Goal: Task Accomplishment & Management: Manage account settings

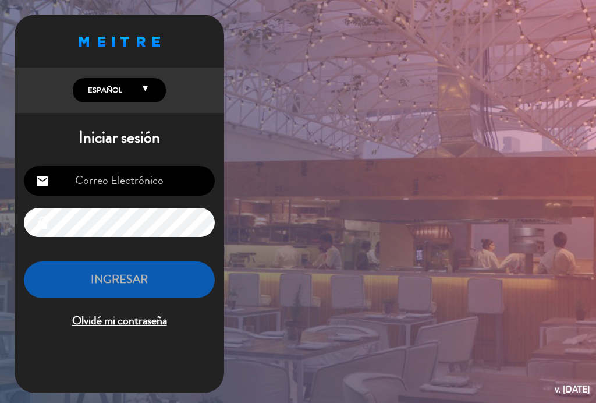
click at [108, 178] on input "email" at bounding box center [119, 181] width 191 height 30
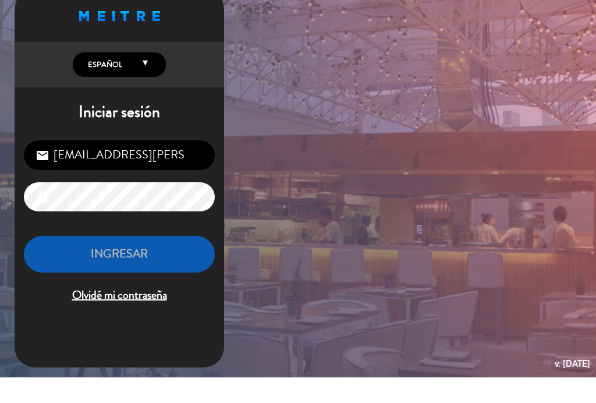
type input "[EMAIL_ADDRESS][PERSON_NAME][DOMAIN_NAME]"
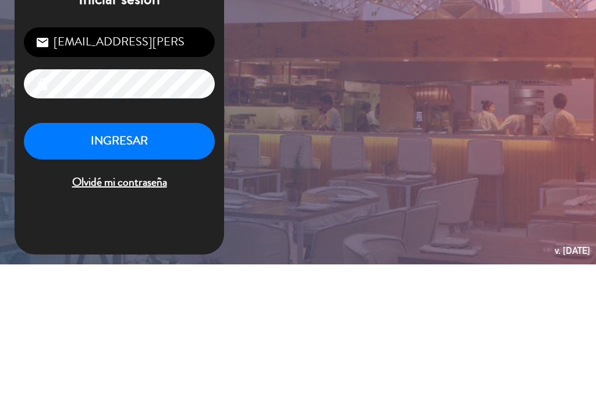
click at [98, 261] on button "INGRESAR" at bounding box center [119, 279] width 191 height 37
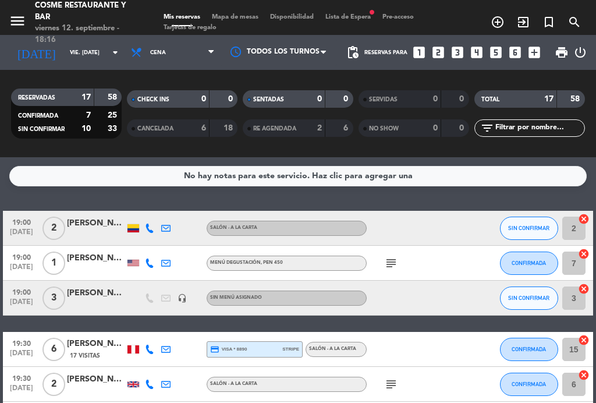
click at [363, 20] on span "Lista de Espera fiber_manual_record" at bounding box center [348, 17] width 57 height 6
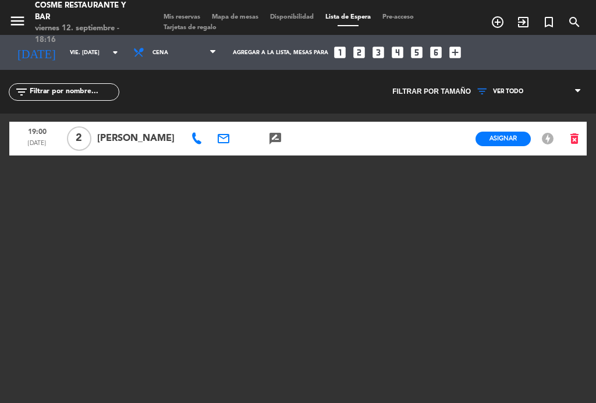
click at [256, 18] on span "Mapa de mesas" at bounding box center [235, 17] width 58 height 6
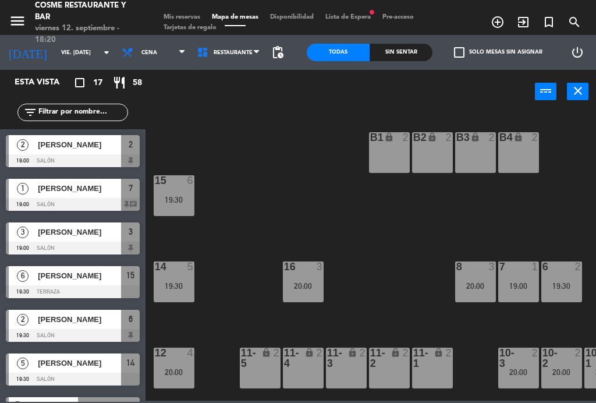
click at [183, 17] on span "Mis reservas" at bounding box center [182, 17] width 48 height 6
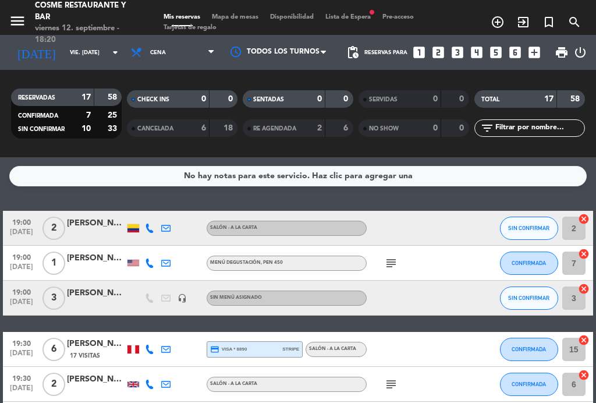
click at [355, 2] on div "menu [PERSON_NAME] Restaurante y Bar viernes 12. septiembre - 18:20 Mis reserva…" at bounding box center [298, 17] width 596 height 35
click at [352, 10] on div "menu [PERSON_NAME] Restaurante y Bar viernes 12. septiembre - 18:20 Mis reserva…" at bounding box center [298, 17] width 596 height 35
click at [367, 9] on div "menu [PERSON_NAME] Restaurante y Bar viernes 12. septiembre - 18:20 Mis reserva…" at bounding box center [298, 17] width 596 height 35
click at [361, 14] on span "Lista de Espera fiber_manual_record" at bounding box center [348, 17] width 57 height 6
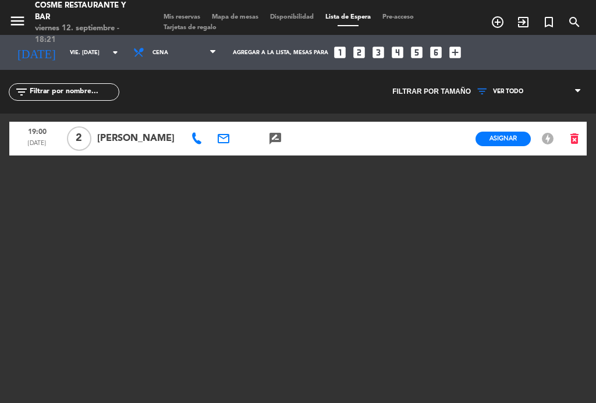
click at [243, 18] on span "Mapa de mesas" at bounding box center [235, 17] width 58 height 6
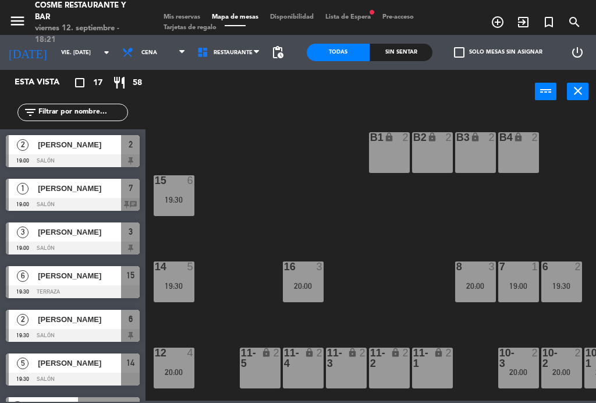
click at [180, 14] on span "Mis reservas" at bounding box center [182, 17] width 48 height 6
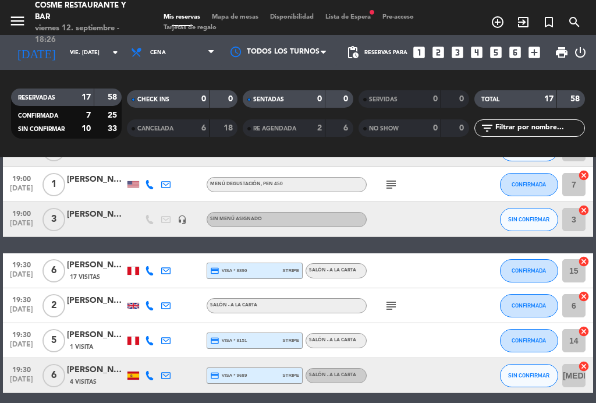
scroll to position [105, 0]
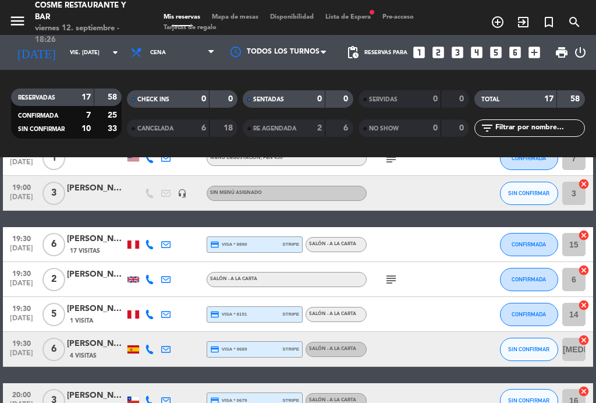
click at [387, 268] on div "subject" at bounding box center [416, 279] width 98 height 34
click at [388, 284] on icon "subject" at bounding box center [391, 279] width 14 height 14
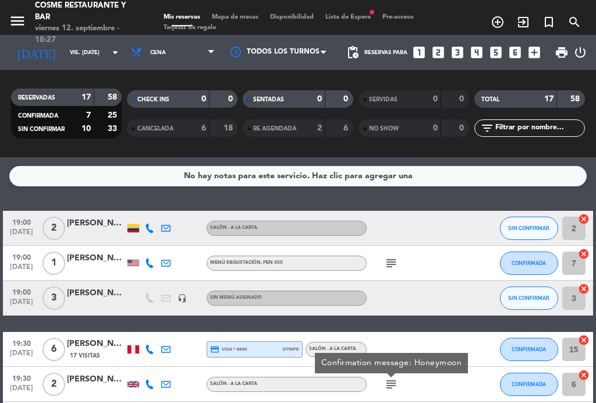
scroll to position [0, 0]
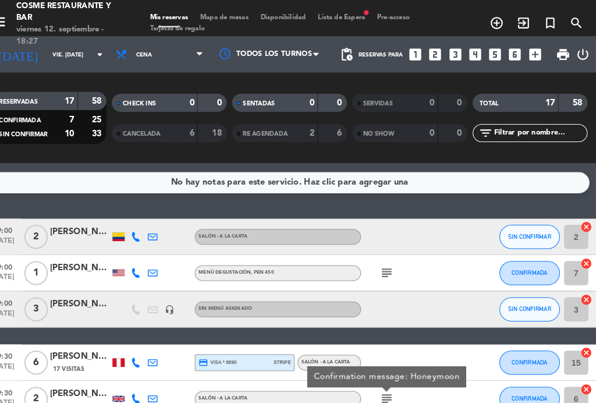
click at [436, 309] on div at bounding box center [416, 298] width 98 height 34
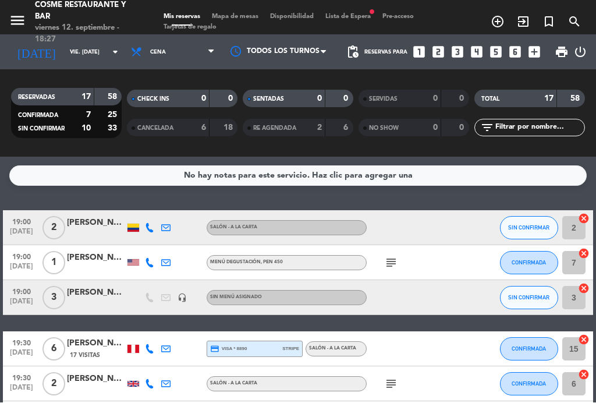
click at [391, 262] on icon "subject" at bounding box center [391, 263] width 14 height 14
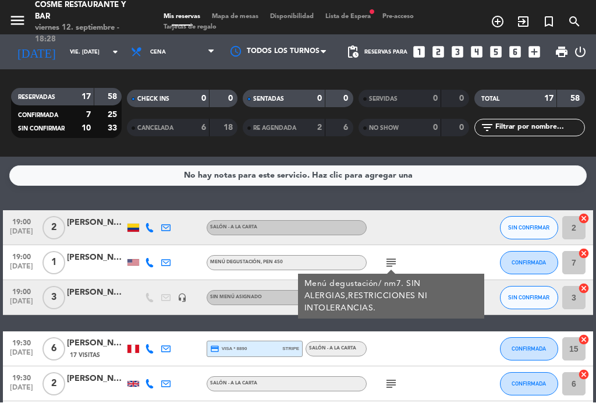
click at [386, 257] on icon "subject" at bounding box center [391, 263] width 14 height 14
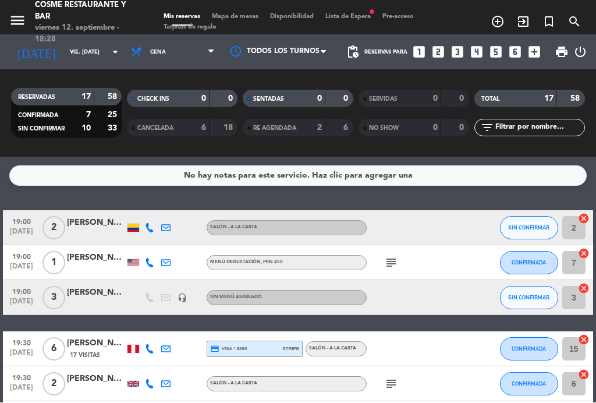
click at [391, 257] on icon "subject" at bounding box center [391, 263] width 14 height 14
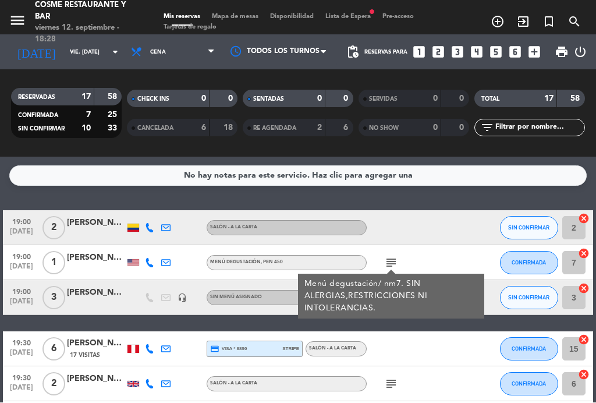
click at [387, 260] on icon "subject" at bounding box center [391, 263] width 14 height 14
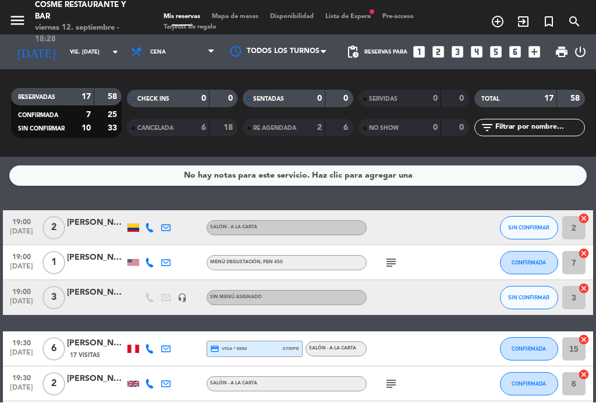
click at [189, 292] on div "headset_mic" at bounding box center [182, 298] width 16 height 34
click at [179, 298] on icon "headset_mic" at bounding box center [182, 297] width 9 height 9
click at [179, 297] on icon "headset_mic" at bounding box center [182, 297] width 9 height 9
click at [102, 300] on div at bounding box center [96, 304] width 58 height 9
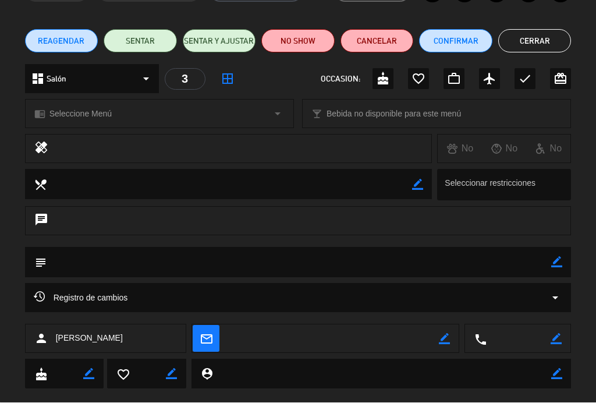
scroll to position [73, 0]
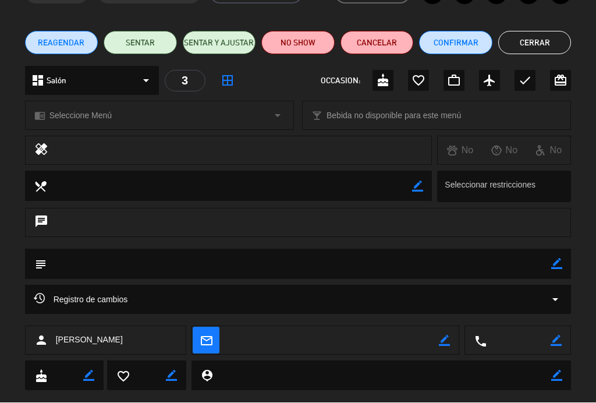
click at [548, 299] on div "Registro de cambios arrow_drop_down" at bounding box center [298, 300] width 529 height 14
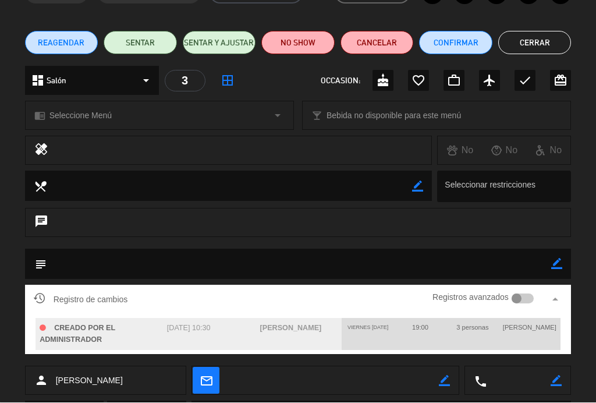
click at [553, 296] on icon "arrow_drop_up" at bounding box center [555, 300] width 14 height 14
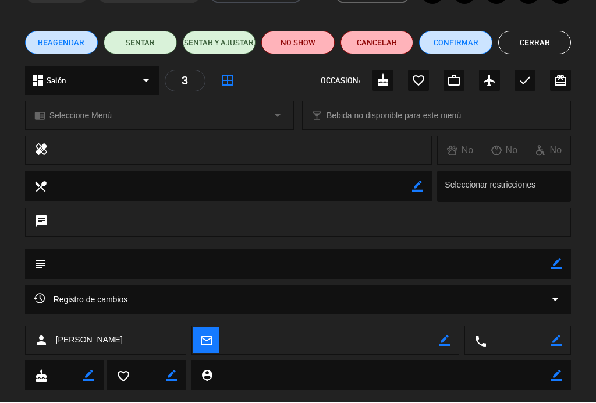
click at [548, 259] on textarea at bounding box center [299, 264] width 505 height 30
click at [556, 259] on icon "border_color" at bounding box center [556, 264] width 11 height 11
click at [76, 260] on textarea at bounding box center [299, 264] width 505 height 30
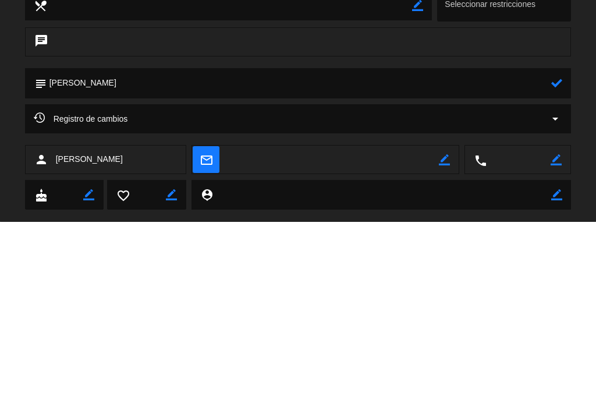
click at [20, 249] on div "subject" at bounding box center [298, 267] width 596 height 36
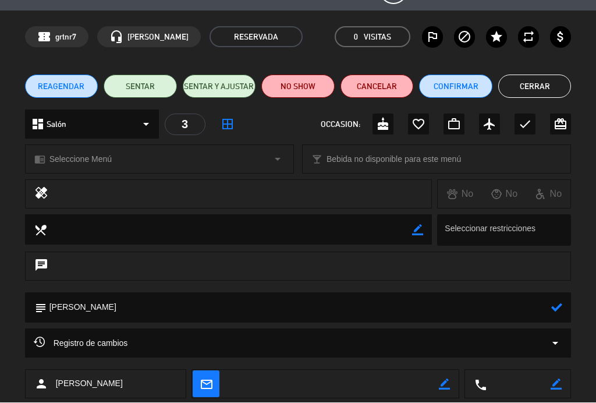
scroll to position [32, 0]
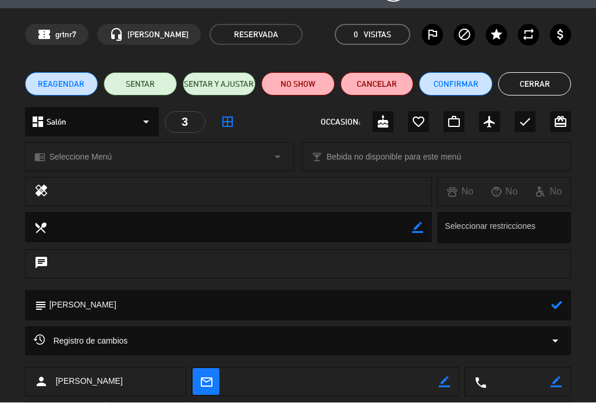
click at [458, 317] on textarea at bounding box center [299, 306] width 505 height 30
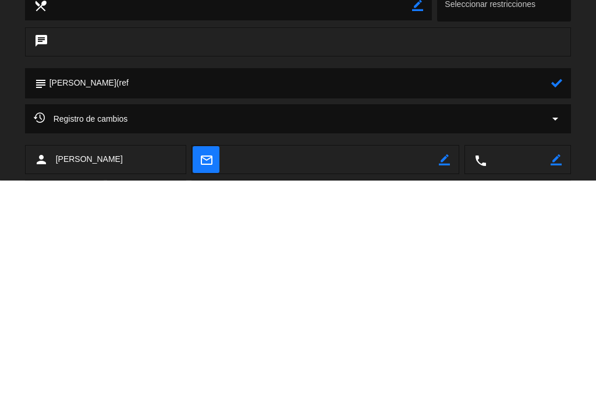
click at [95, 291] on textarea at bounding box center [299, 306] width 505 height 30
click at [119, 291] on textarea at bounding box center [299, 306] width 505 height 30
type textarea "[PERSON_NAME] (ref [PERSON_NAME])"
click at [562, 300] on icon at bounding box center [556, 305] width 11 height 11
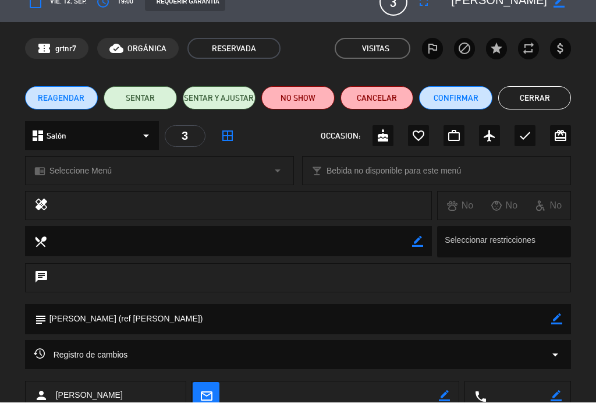
scroll to position [18, 0]
click at [546, 97] on button "Cerrar" at bounding box center [534, 98] width 73 height 23
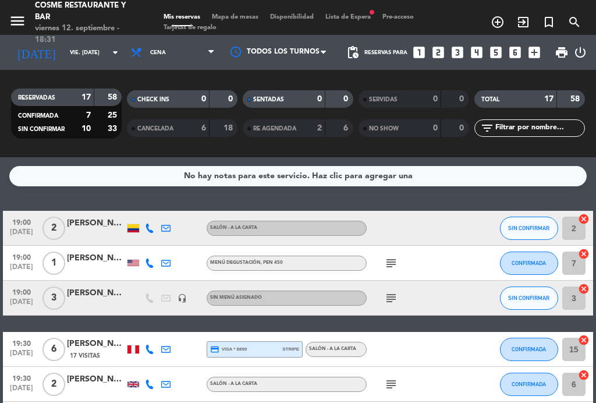
click at [102, 299] on div "[PERSON_NAME]" at bounding box center [96, 292] width 58 height 13
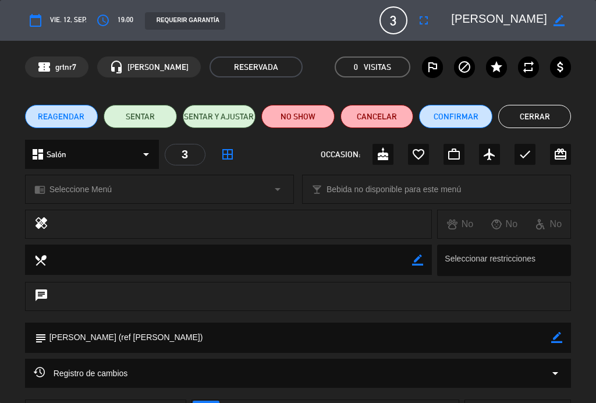
click at [497, 70] on icon "star" at bounding box center [497, 67] width 14 height 14
click at [536, 120] on button "Cerrar" at bounding box center [534, 116] width 73 height 23
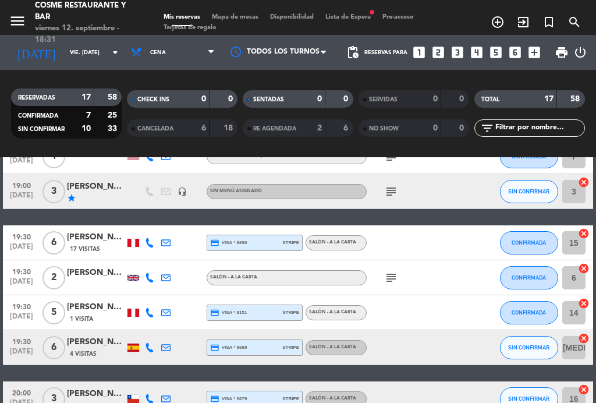
scroll to position [109, 0]
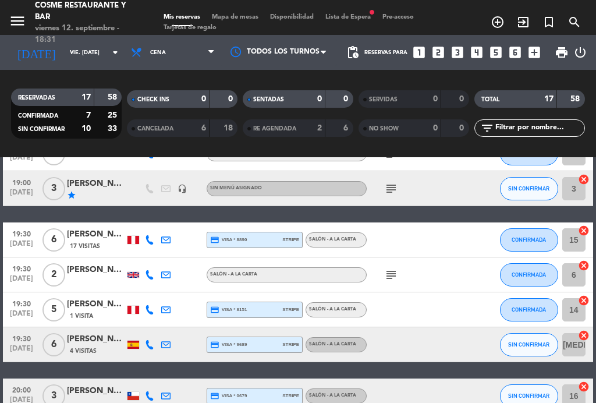
click at [390, 277] on icon "subject" at bounding box center [391, 275] width 14 height 14
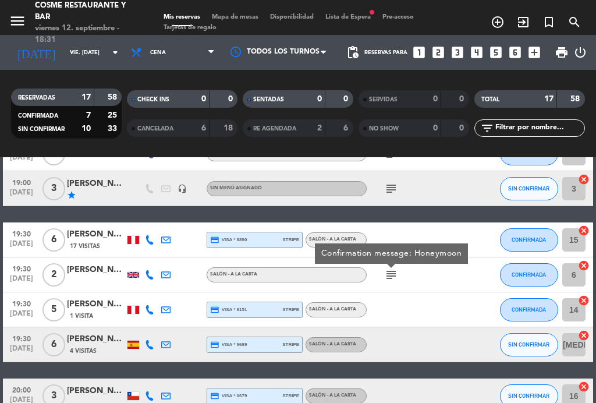
click at [393, 270] on icon "subject" at bounding box center [391, 275] width 14 height 14
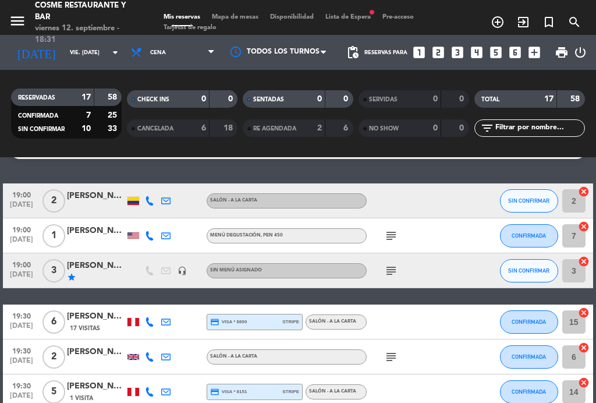
scroll to position [27, 0]
click at [245, 19] on span "Mapa de mesas" at bounding box center [235, 17] width 58 height 6
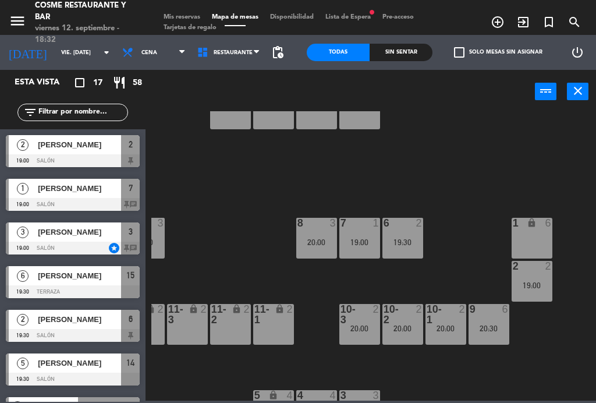
scroll to position [45, 161]
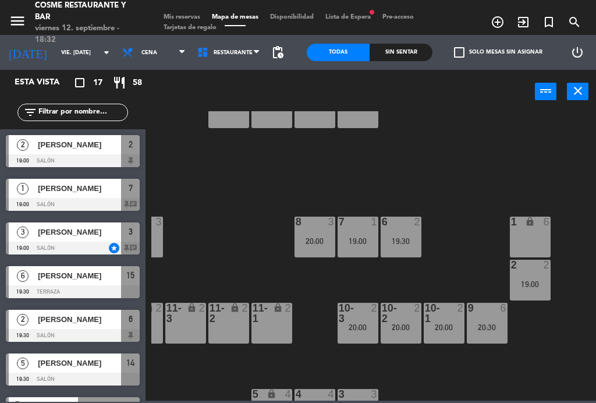
click at [531, 280] on div "19:00" at bounding box center [530, 284] width 41 height 8
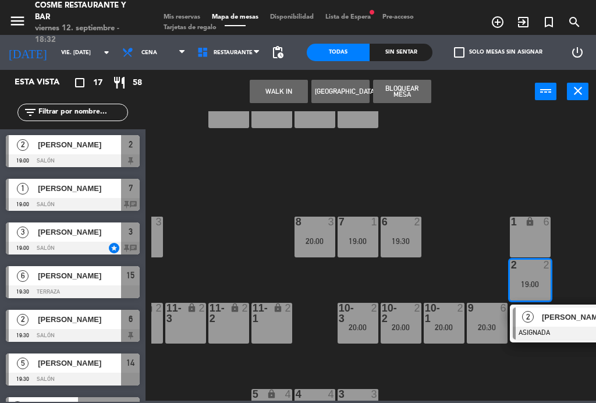
click at [327, 230] on div "8 3 20:00" at bounding box center [315, 237] width 41 height 41
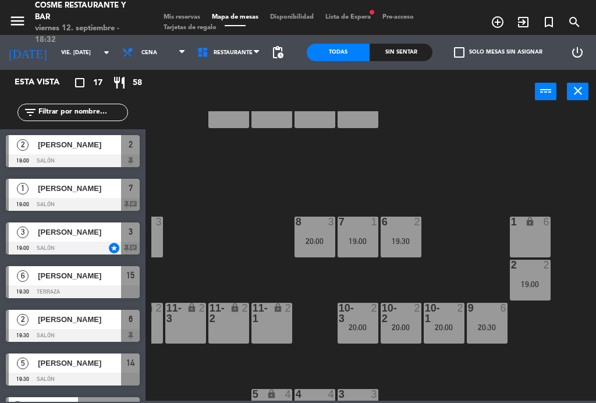
click at [392, 185] on div "B1 lock 2 B2 lock 2 B3 lock 2 B4 lock 2 15 6 19:30 14 5 19:30 8 3 20:00 7 1 19:…" at bounding box center [373, 255] width 445 height 289
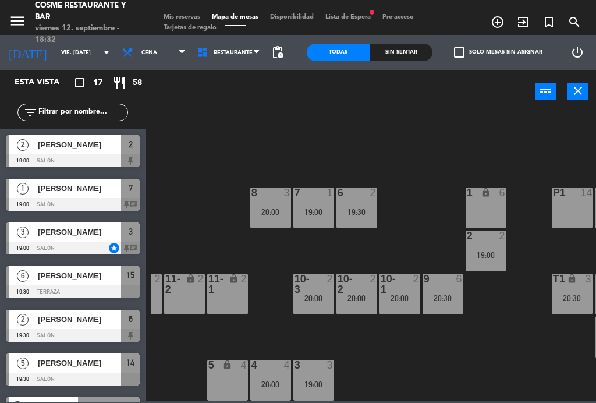
scroll to position [74, 205]
click at [490, 258] on div "19:00" at bounding box center [486, 255] width 41 height 8
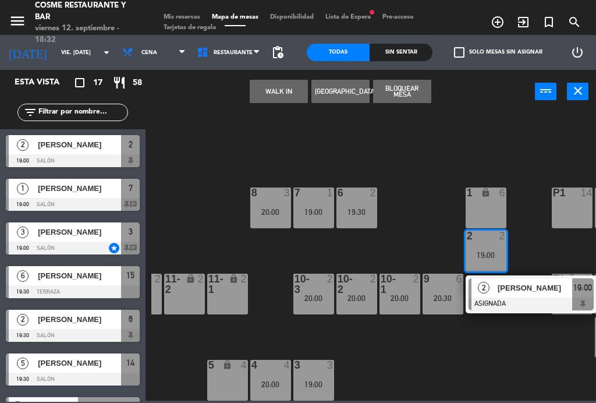
click at [357, 209] on div "19:30" at bounding box center [357, 212] width 41 height 8
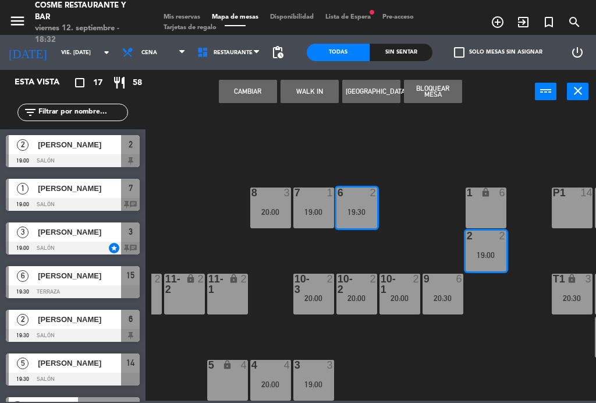
click at [247, 83] on button "Cambiar" at bounding box center [248, 91] width 58 height 23
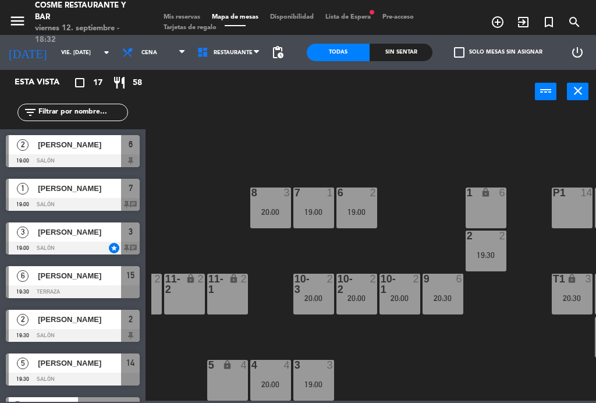
click at [180, 20] on span "Mis reservas" at bounding box center [182, 17] width 48 height 6
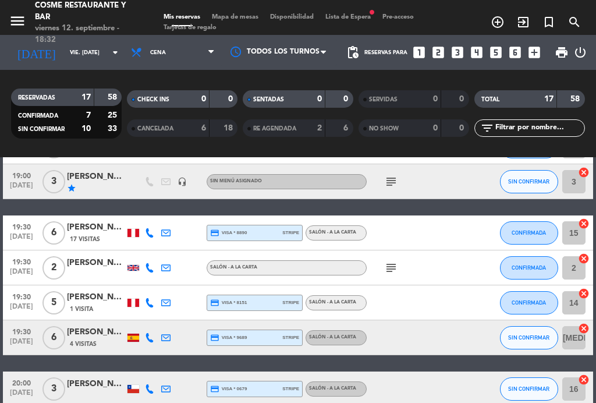
scroll to position [132, 0]
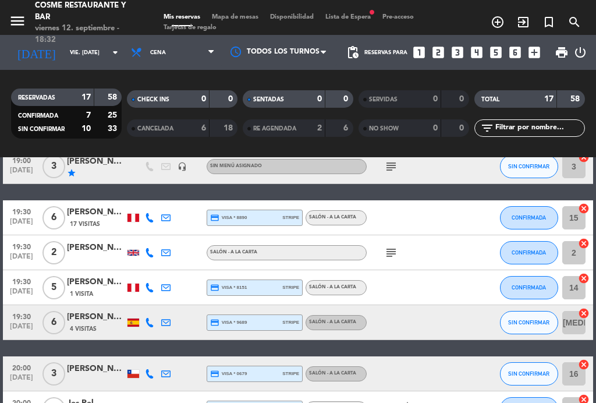
click at [137, 263] on div at bounding box center [133, 252] width 16 height 34
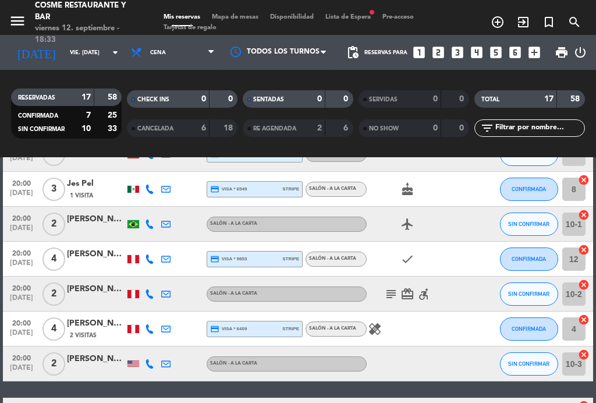
scroll to position [350, 0]
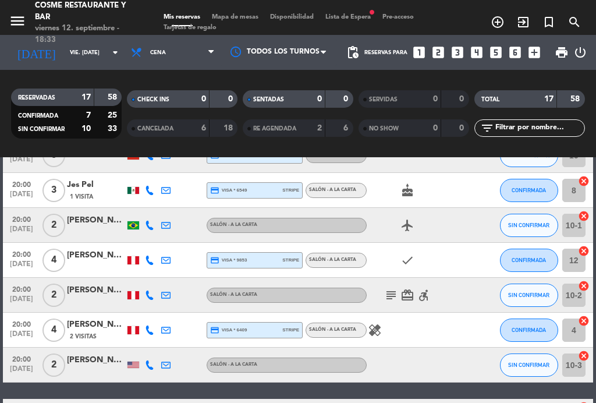
click at [387, 295] on icon "subject" at bounding box center [391, 295] width 14 height 14
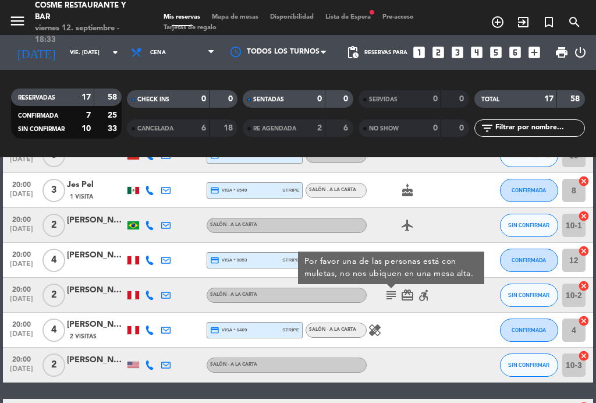
click at [393, 291] on icon "subject" at bounding box center [391, 295] width 14 height 14
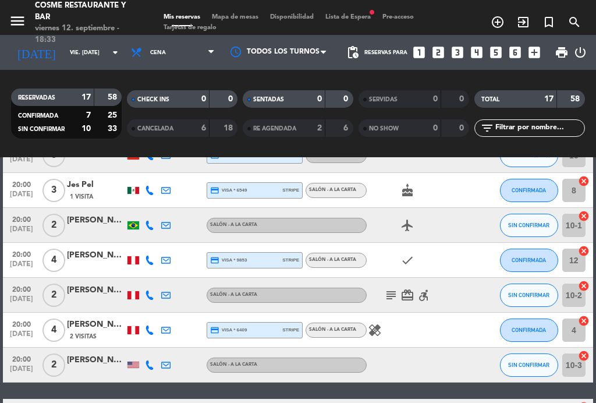
click at [378, 329] on icon "healing" at bounding box center [375, 330] width 14 height 14
click at [379, 331] on icon "healing" at bounding box center [375, 330] width 14 height 14
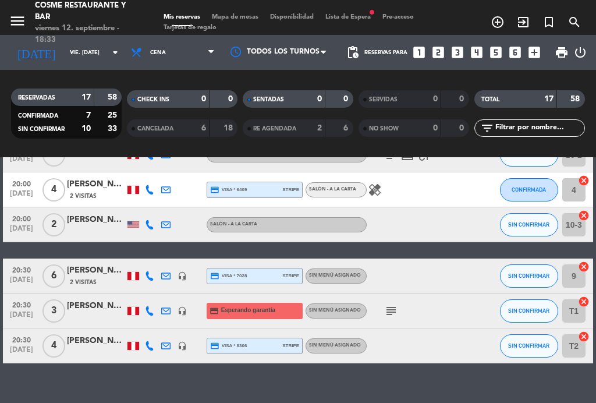
scroll to position [489, 0]
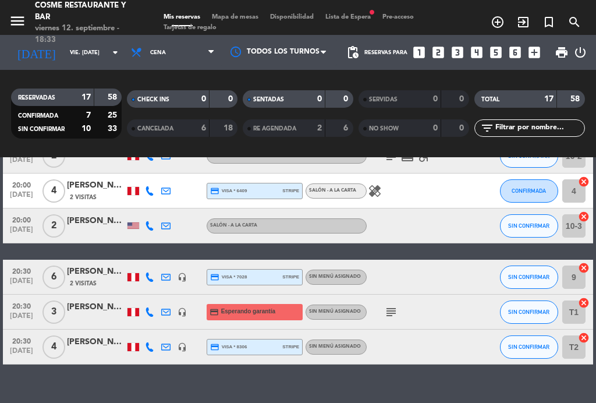
click at [394, 308] on icon "subject" at bounding box center [391, 312] width 14 height 14
click at [392, 316] on icon "subject" at bounding box center [391, 312] width 14 height 14
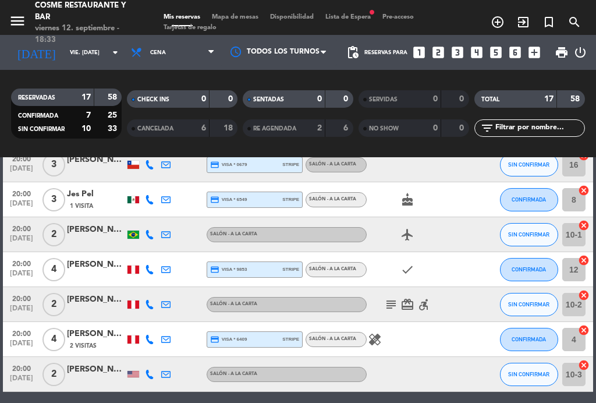
scroll to position [332, 0]
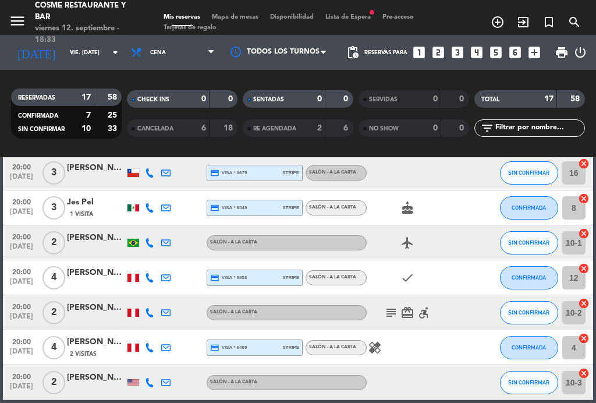
click at [390, 307] on icon "subject" at bounding box center [391, 313] width 14 height 14
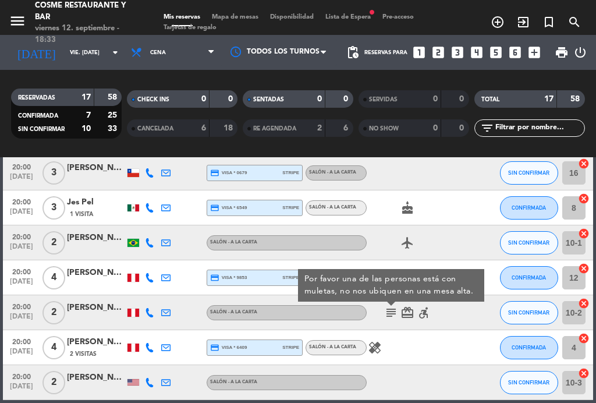
click at [390, 307] on icon "subject" at bounding box center [391, 313] width 14 height 14
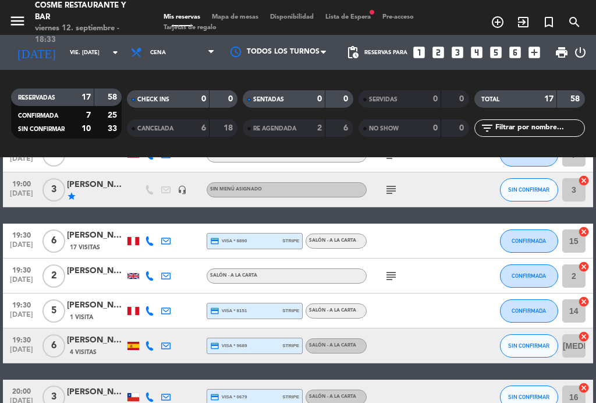
scroll to position [108, 0]
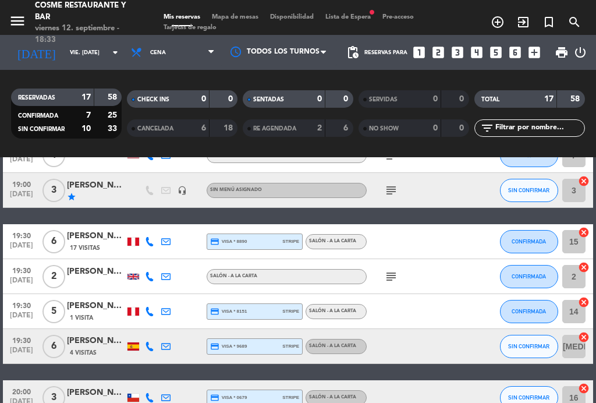
click at [388, 272] on icon "subject" at bounding box center [391, 277] width 14 height 14
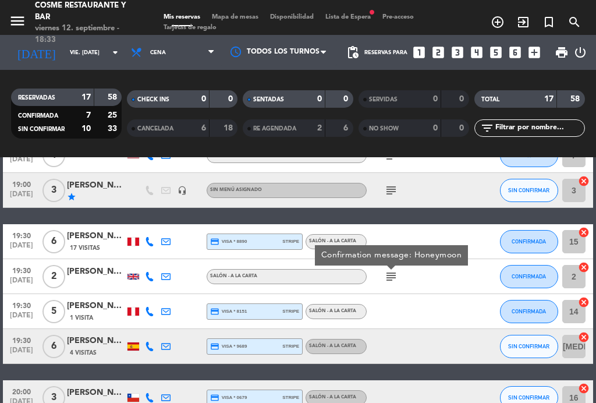
click at [385, 275] on icon "subject" at bounding box center [391, 277] width 14 height 14
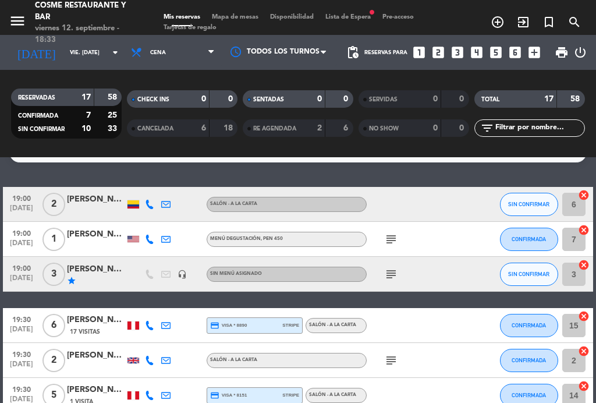
scroll to position [23, 0]
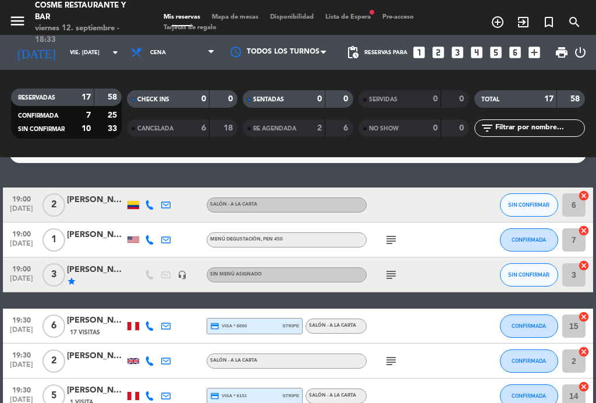
click at [242, 14] on span "Mapa de mesas" at bounding box center [235, 17] width 58 height 6
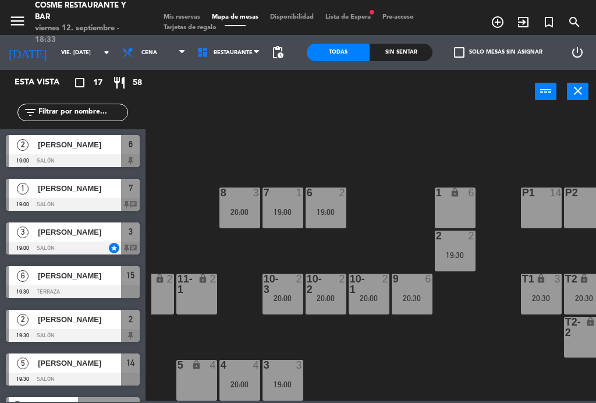
scroll to position [74, 242]
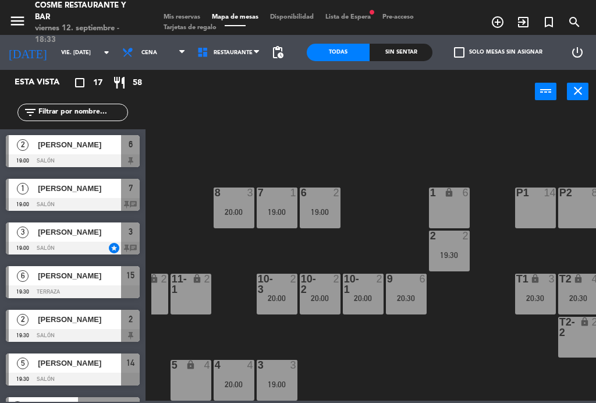
click at [323, 289] on div at bounding box center [319, 284] width 19 height 21
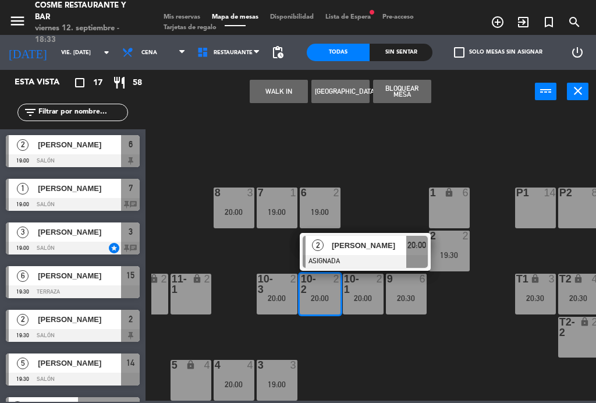
click at [328, 202] on div "6 2 19:00" at bounding box center [320, 207] width 41 height 41
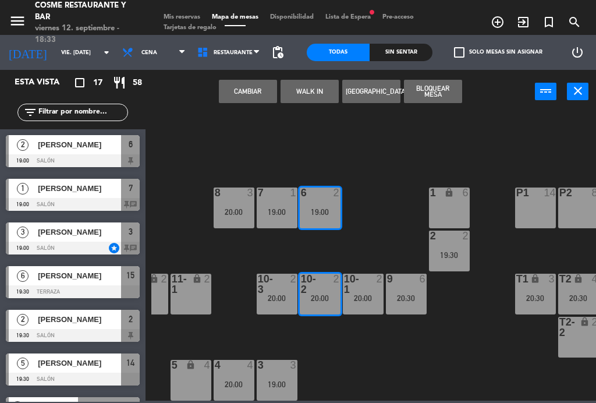
click at [252, 95] on button "Cambiar" at bounding box center [248, 91] width 58 height 23
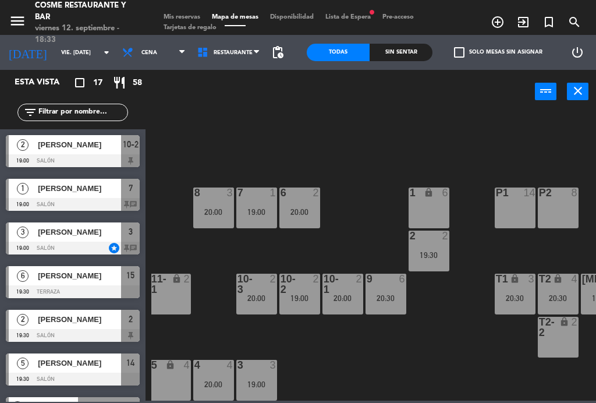
scroll to position [74, 263]
click at [451, 330] on div "B1 lock 2 B2 lock 2 B3 lock 2 B4 lock 2 15 6 19:30 14 5 19:30 8 3 20:00 7 1 19:…" at bounding box center [373, 255] width 445 height 289
click at [430, 251] on div "19:30" at bounding box center [428, 255] width 41 height 8
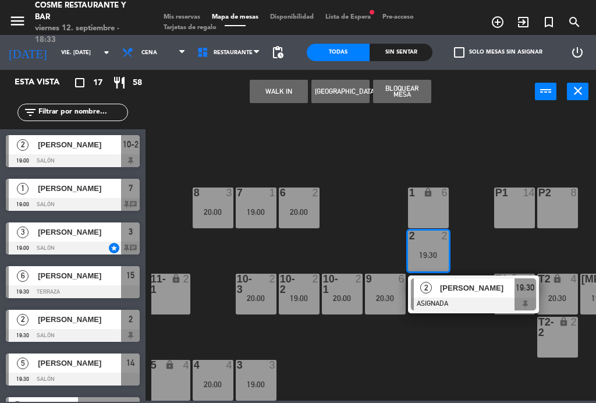
click at [296, 302] on div "19:00" at bounding box center [299, 298] width 41 height 8
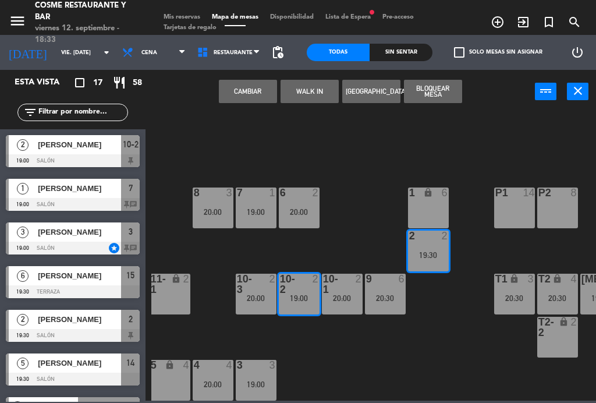
click at [252, 84] on button "Cambiar" at bounding box center [248, 91] width 58 height 23
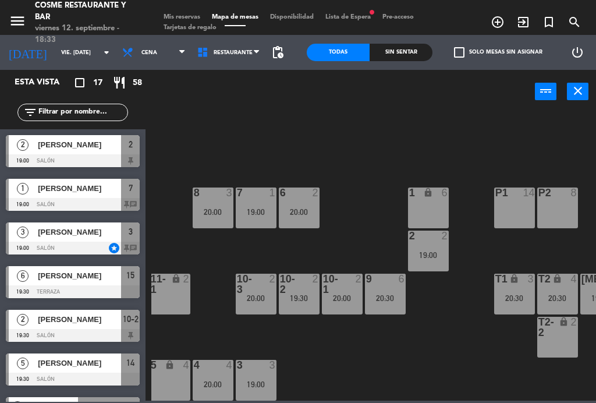
click at [432, 254] on div "19:00" at bounding box center [428, 255] width 41 height 8
click at [453, 355] on div "B1 lock 2 B2 lock 2 B3 lock 2 B4 lock 2 15 6 19:30 14 5 19:30 8 3 20:00 7 1 19:…" at bounding box center [373, 255] width 445 height 289
click at [169, 17] on span "Mis reservas" at bounding box center [182, 17] width 48 height 6
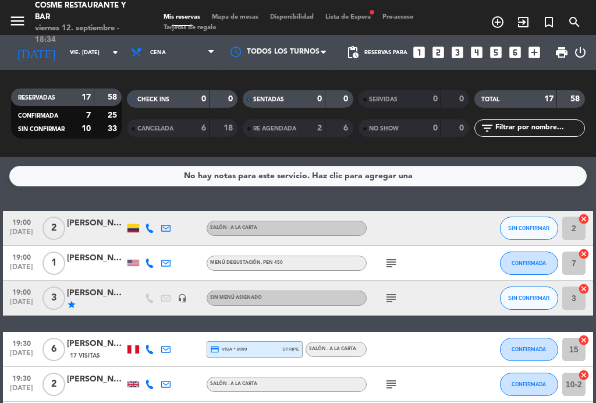
click at [231, 17] on span "Mapa de mesas" at bounding box center [235, 17] width 58 height 6
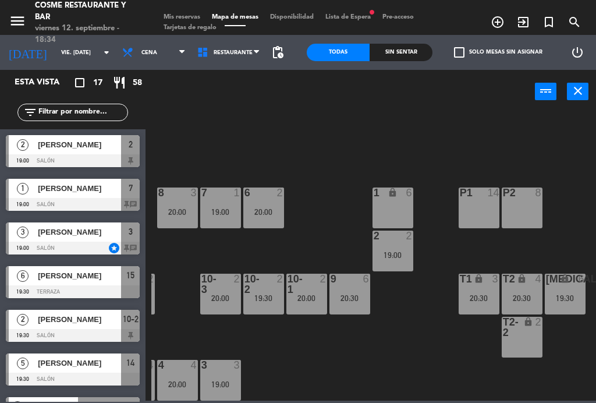
scroll to position [74, 296]
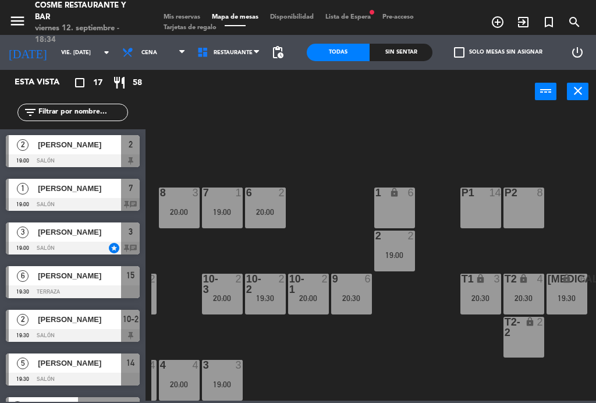
click at [475, 280] on div "lock" at bounding box center [480, 279] width 19 height 11
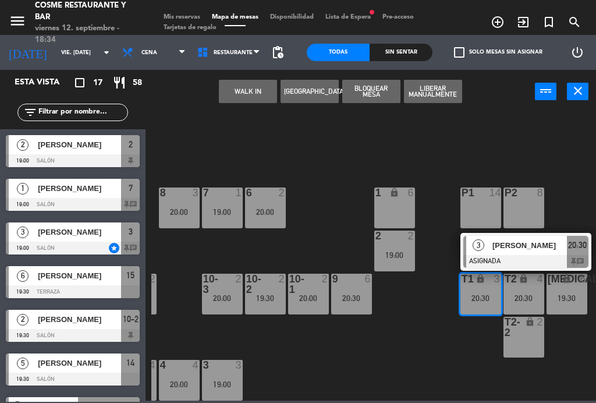
click at [528, 350] on div "T2-2 lock 2" at bounding box center [524, 337] width 41 height 41
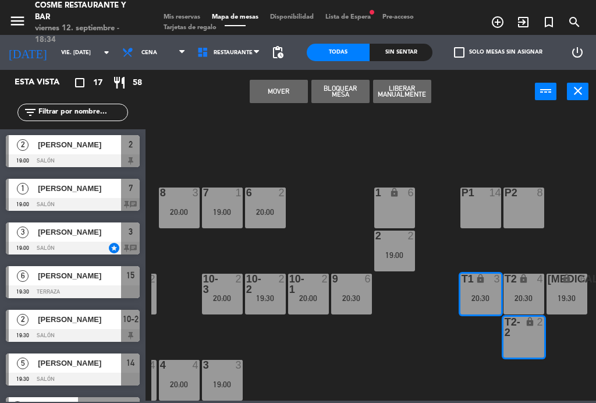
click at [269, 90] on button "Mover" at bounding box center [279, 91] width 58 height 23
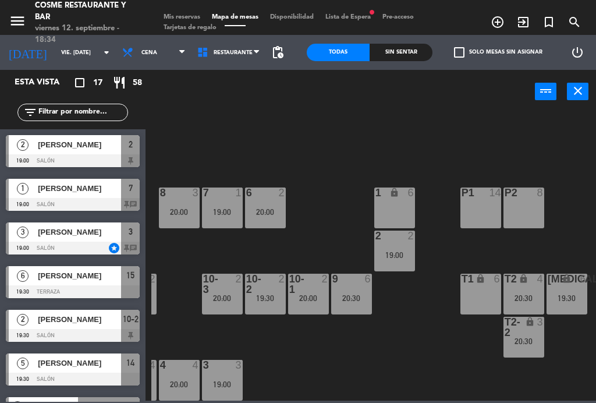
click at [534, 298] on div "20:30" at bounding box center [524, 298] width 41 height 8
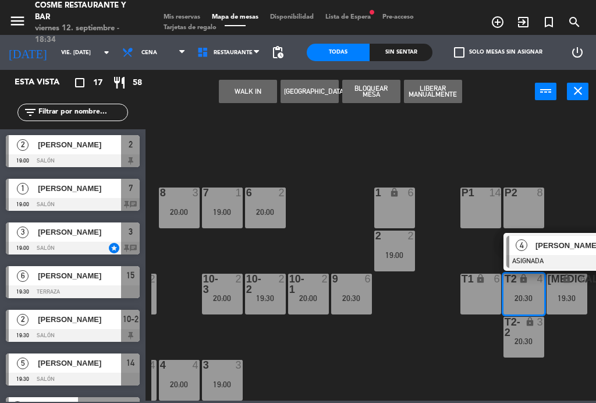
click at [473, 297] on div "T1 lock 6" at bounding box center [481, 294] width 41 height 41
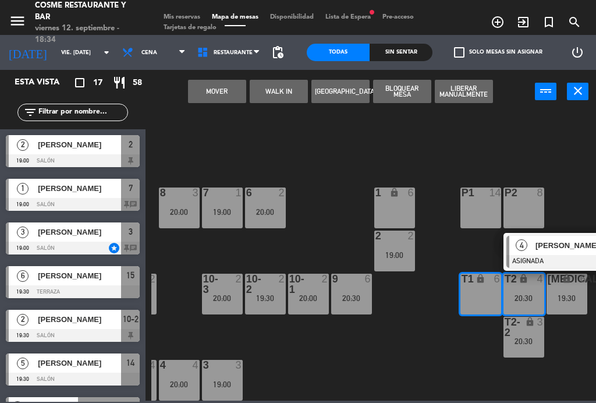
click at [214, 86] on button "Mover" at bounding box center [217, 91] width 58 height 23
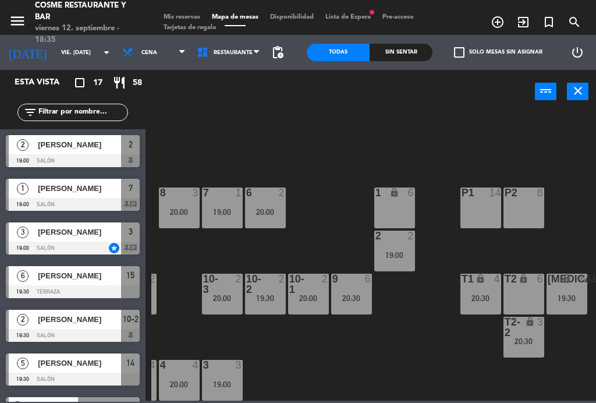
click at [527, 339] on div "20:30" at bounding box center [524, 341] width 41 height 8
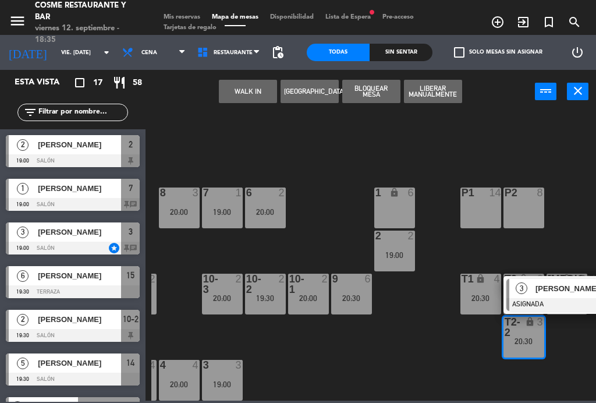
click at [557, 287] on span "[PERSON_NAME]" at bounding box center [573, 288] width 75 height 12
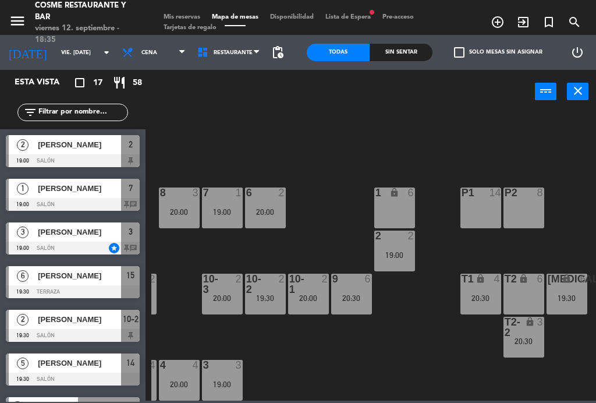
scroll to position [178, 0]
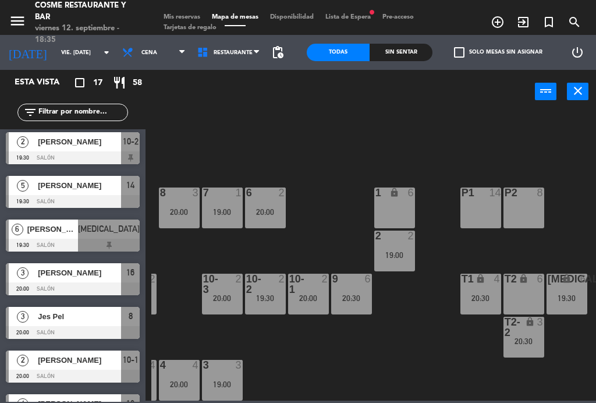
click at [256, 294] on div "19:30" at bounding box center [265, 298] width 41 height 8
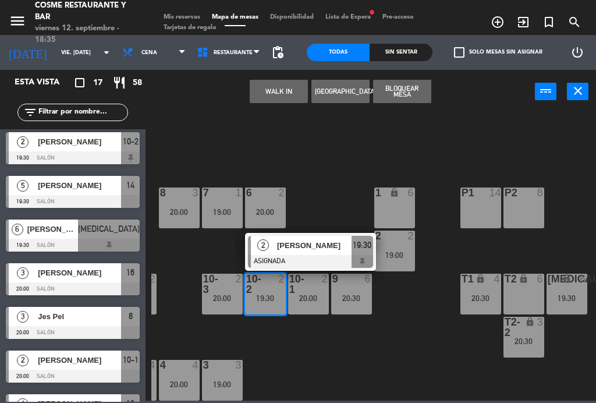
click at [519, 293] on div "T2 lock 6" at bounding box center [524, 294] width 41 height 41
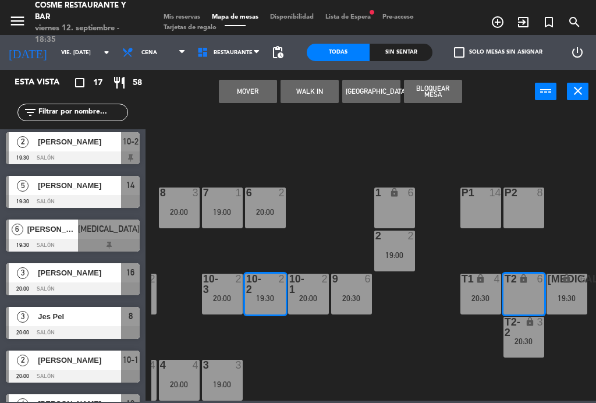
click at [249, 95] on button "Mover" at bounding box center [248, 91] width 58 height 23
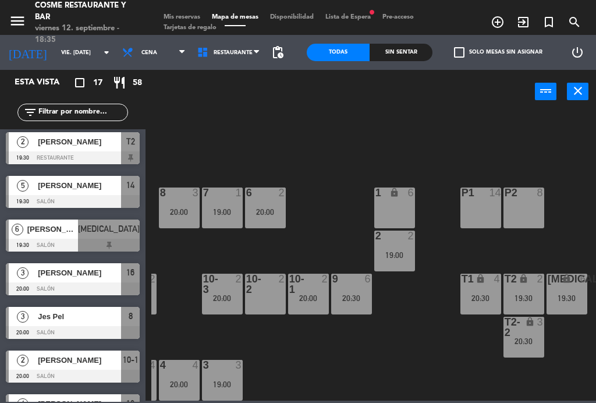
click at [231, 296] on div "20:00" at bounding box center [222, 298] width 41 height 8
click at [300, 351] on div "B1 lock 2 B2 lock 2 B3 lock 2 B4 lock 2 15 6 19:30 14 5 19:30 8 3 20:00 7 1 19:…" at bounding box center [373, 255] width 445 height 289
click at [306, 299] on div "20:00" at bounding box center [308, 298] width 41 height 8
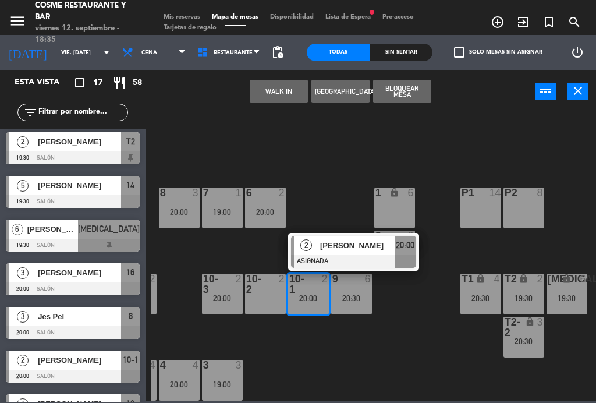
click at [305, 360] on div "B1 lock 2 B2 lock 2 B3 lock 2 B4 lock 2 15 6 19:30 14 5 19:30 8 3 20:00 7 1 19:…" at bounding box center [373, 255] width 445 height 289
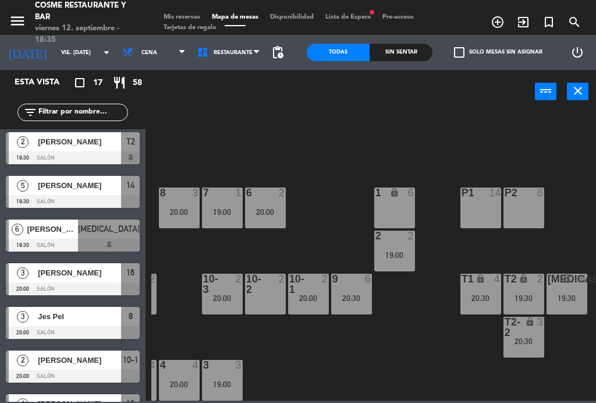
click at [187, 25] on span "Tarjetas de regalo" at bounding box center [190, 27] width 65 height 6
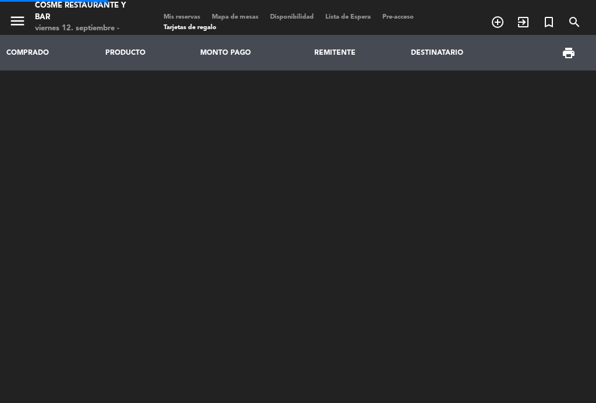
click at [182, 9] on div "menu [PERSON_NAME] Restaurante y Bar viernes 12. septiembre - 18:35 Mis reserva…" at bounding box center [298, 17] width 596 height 35
click at [180, 19] on span "Mis reservas" at bounding box center [182, 17] width 48 height 6
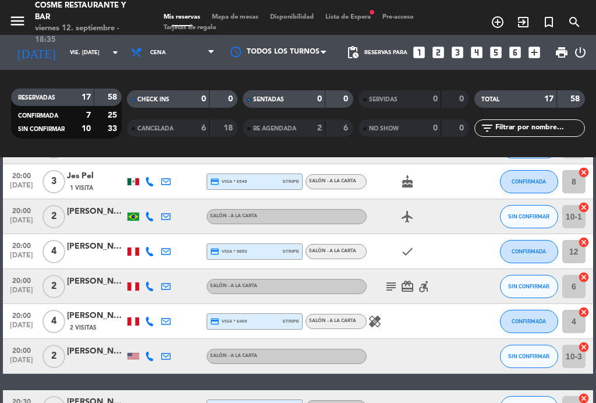
scroll to position [359, 0]
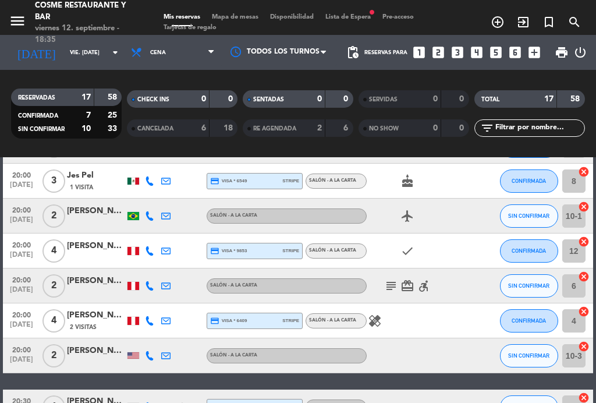
click at [18, 213] on span "20:00" at bounding box center [21, 209] width 29 height 13
click at [15, 208] on span "20:00" at bounding box center [21, 209] width 29 height 13
click at [15, 356] on span "[DATE]" at bounding box center [21, 362] width 29 height 13
click at [12, 353] on span "20:00" at bounding box center [21, 348] width 29 height 13
click at [247, 14] on span "Mapa de mesas" at bounding box center [235, 17] width 58 height 6
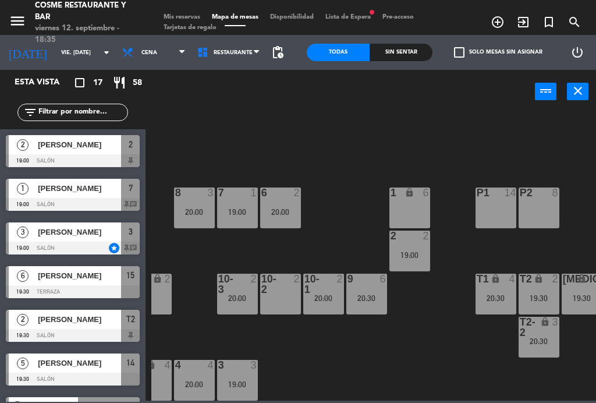
scroll to position [74, 281]
click at [328, 291] on div at bounding box center [323, 284] width 19 height 21
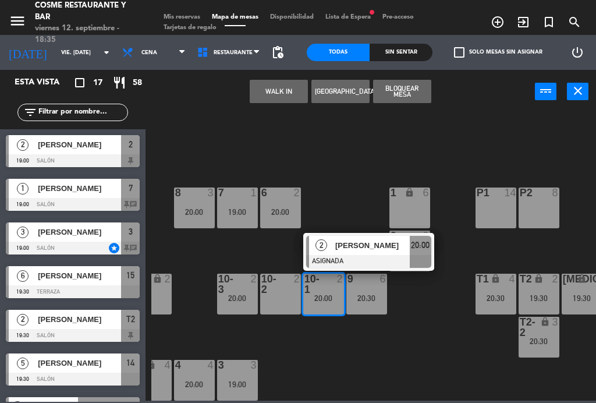
click at [367, 250] on span "[PERSON_NAME]" at bounding box center [372, 245] width 75 height 12
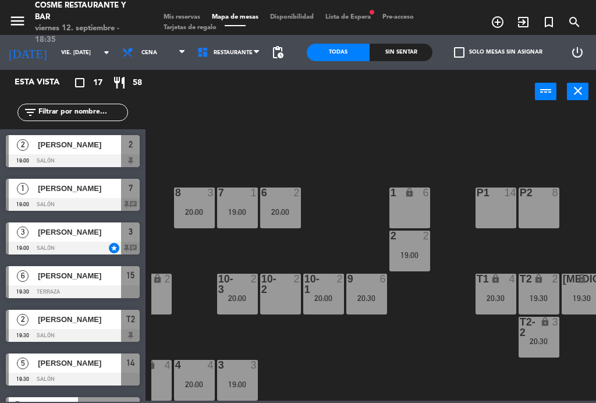
scroll to position [0, 0]
click at [241, 302] on div "20:00" at bounding box center [237, 298] width 41 height 8
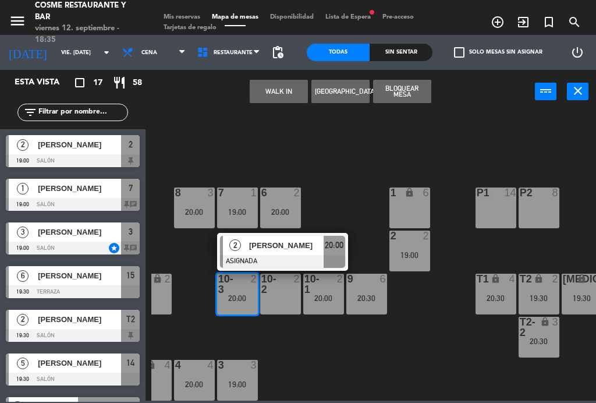
click at [293, 250] on span "[PERSON_NAME]" at bounding box center [286, 245] width 75 height 12
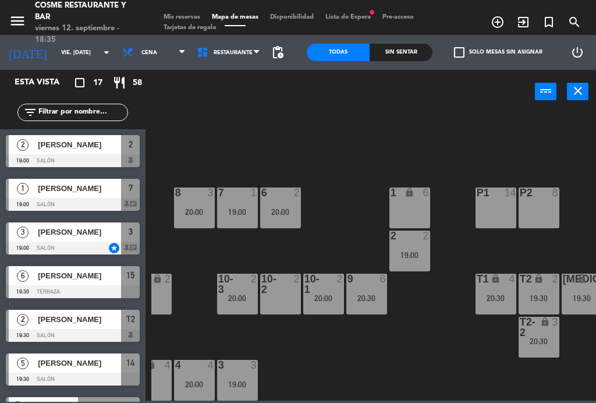
scroll to position [90, 0]
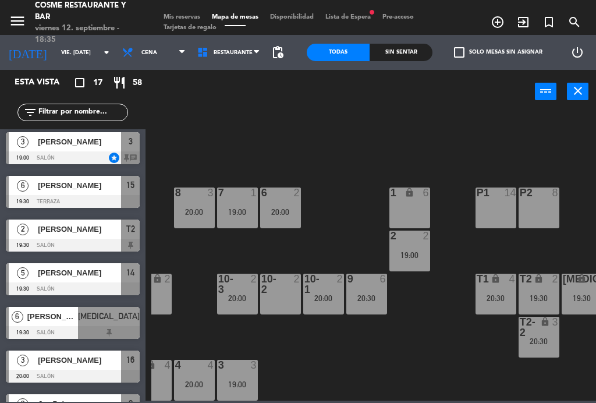
click at [321, 292] on div at bounding box center [323, 284] width 19 height 21
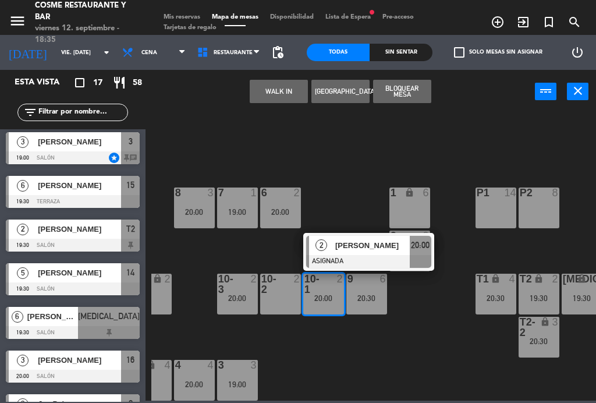
click at [543, 344] on div "20:30" at bounding box center [539, 341] width 41 height 8
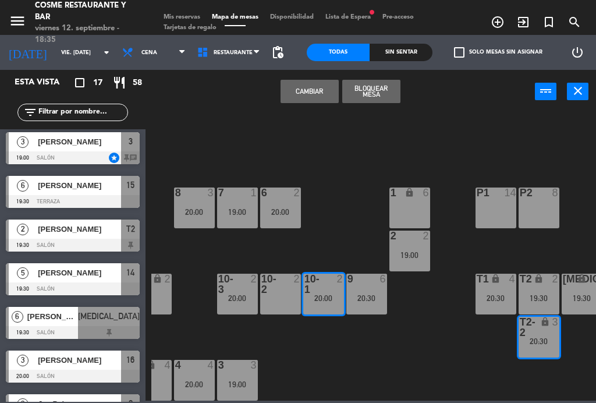
click at [311, 95] on button "Cambiar" at bounding box center [310, 91] width 58 height 23
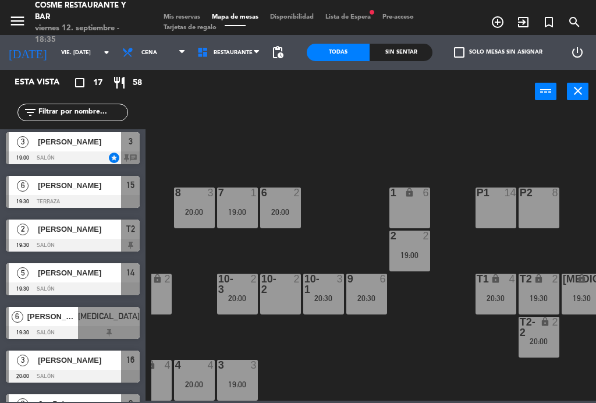
click at [336, 300] on div "20:30" at bounding box center [323, 298] width 41 height 8
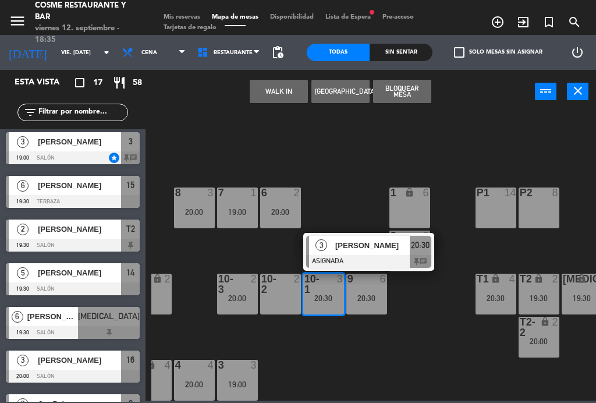
click at [364, 259] on div at bounding box center [368, 261] width 125 height 13
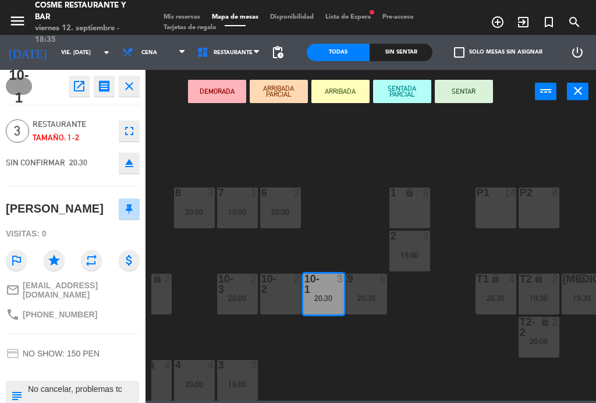
click at [286, 299] on div "10-2 2" at bounding box center [280, 294] width 41 height 41
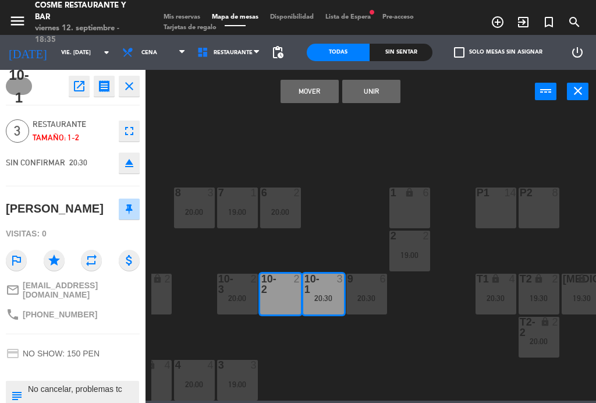
click at [380, 100] on button "Unir" at bounding box center [371, 91] width 58 height 23
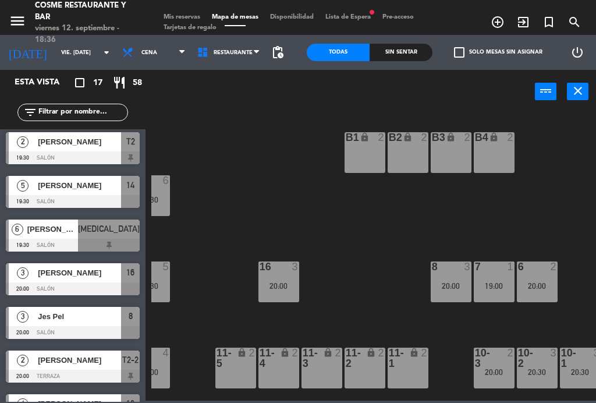
scroll to position [0, 26]
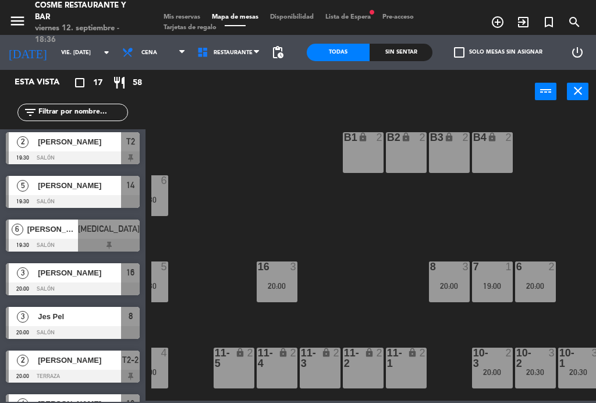
click at [179, 14] on span "Mis reservas" at bounding box center [182, 17] width 48 height 6
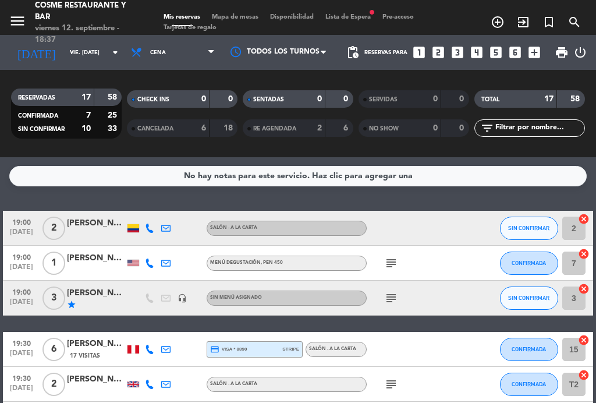
click at [385, 264] on icon "subject" at bounding box center [391, 263] width 14 height 14
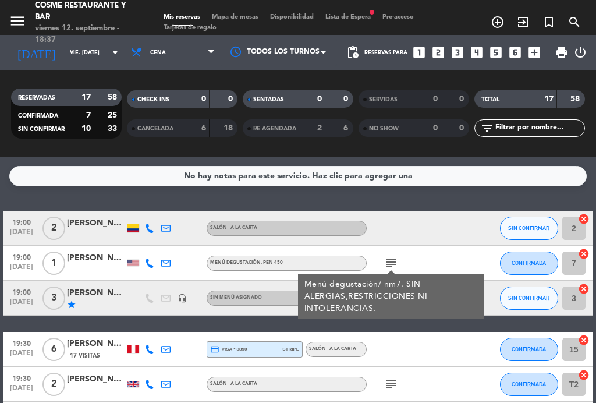
click at [388, 260] on icon "subject" at bounding box center [391, 263] width 14 height 14
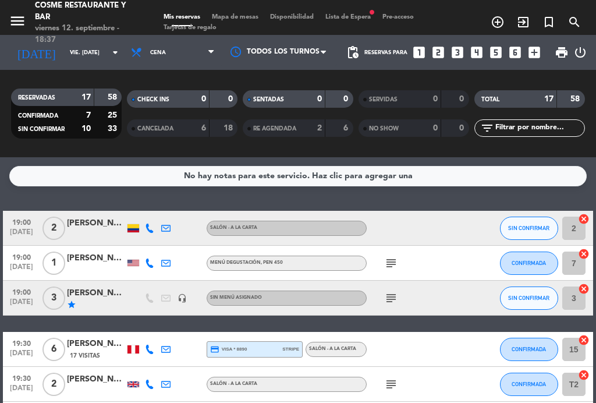
click at [389, 298] on icon "subject" at bounding box center [391, 298] width 14 height 14
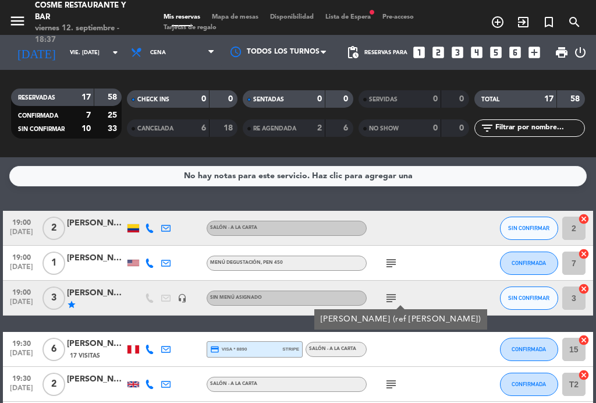
click at [378, 314] on div "[PERSON_NAME] (ref [PERSON_NAME])" at bounding box center [401, 319] width 161 height 12
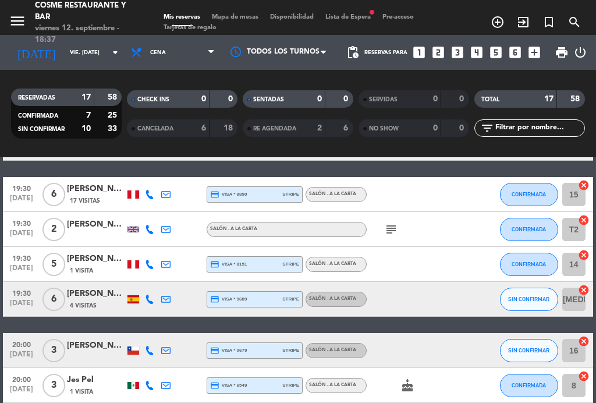
scroll to position [155, 0]
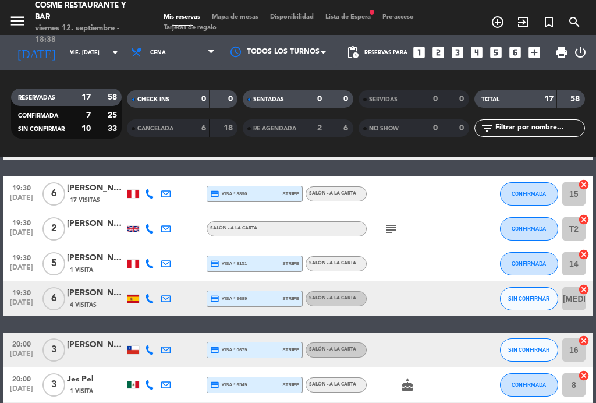
click at [390, 229] on icon "subject" at bounding box center [391, 229] width 14 height 14
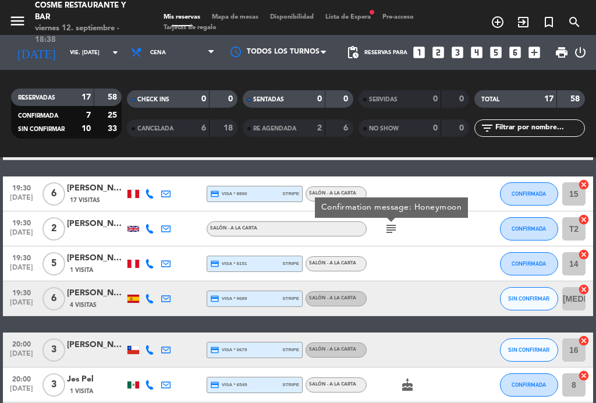
click at [386, 231] on icon "subject" at bounding box center [391, 229] width 14 height 14
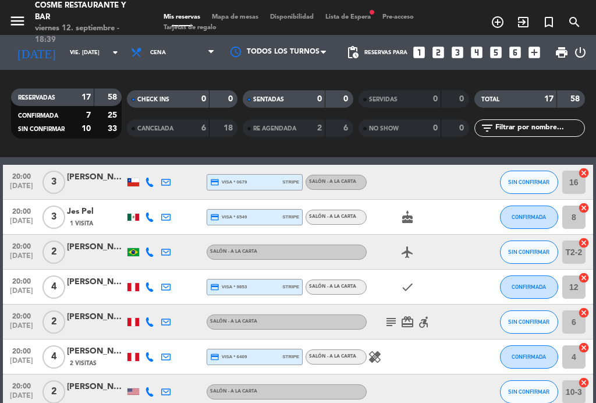
scroll to position [324, 0]
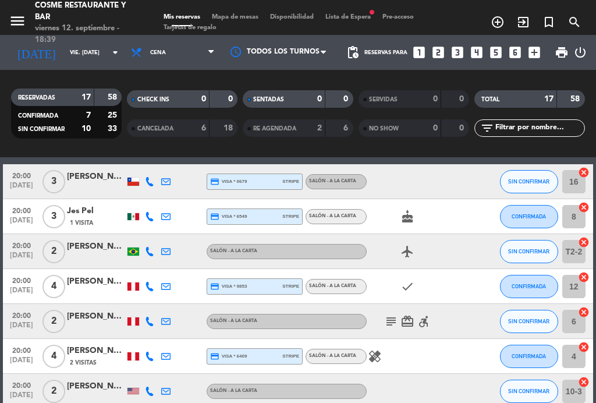
click at [381, 326] on div "subject card_giftcard accessible_forward" at bounding box center [416, 321] width 98 height 34
click at [388, 318] on icon "subject" at bounding box center [391, 321] width 14 height 14
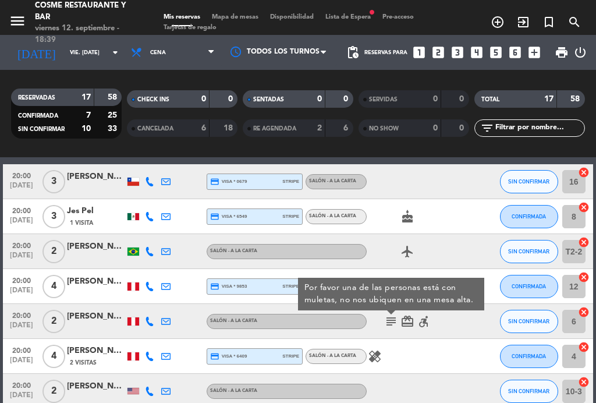
click at [390, 320] on icon "subject" at bounding box center [391, 321] width 14 height 14
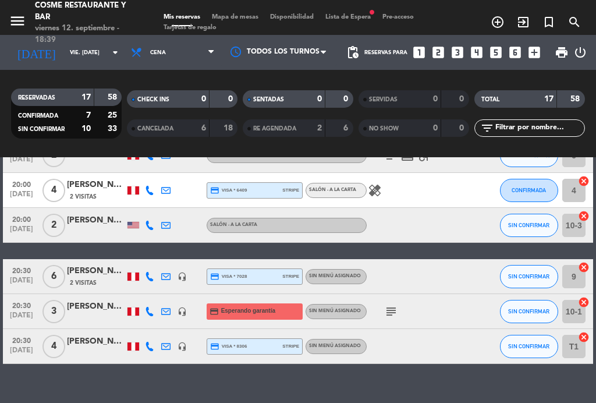
scroll to position [489, 0]
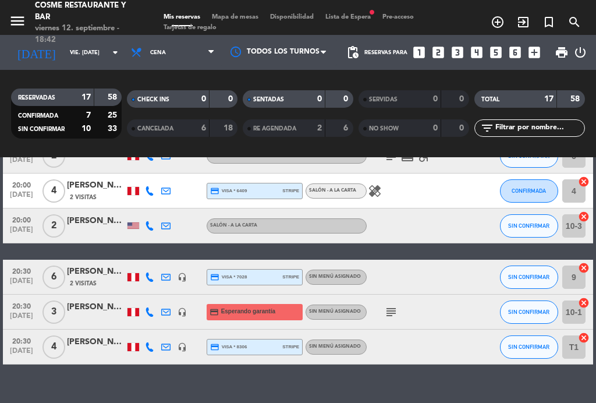
click at [241, 18] on span "Mapa de mesas" at bounding box center [235, 17] width 58 height 6
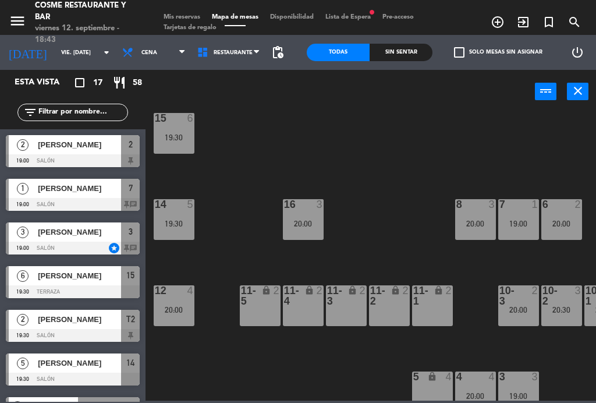
scroll to position [62, 0]
click at [129, 236] on span "3" at bounding box center [131, 232] width 4 height 14
click at [148, 126] on main "B1 lock 2 B2 lock 2 B3 lock 2 B4 lock 2 15 6 19:30 14 5 19:30 8 3 20:00 7 1 19:…" at bounding box center [371, 252] width 451 height 295
click at [185, 140] on div "19:30" at bounding box center [174, 138] width 41 height 8
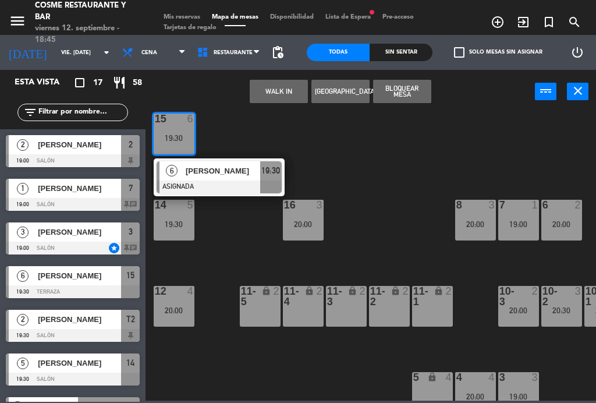
click at [447, 173] on div "B1 lock 2 B2 lock 2 B3 lock 2 B4 lock 2 15 6 19:30 6 [PERSON_NAME] ASIGNADA 19:…" at bounding box center [373, 255] width 445 height 289
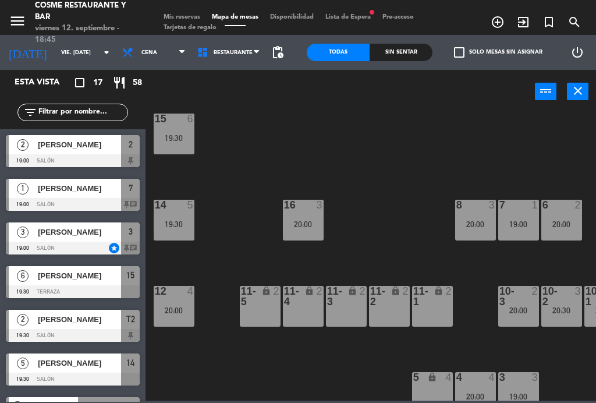
click at [174, 216] on div "14 5 19:30" at bounding box center [174, 220] width 41 height 41
click at [419, 166] on div "B1 lock 2 B2 lock 2 B3 lock 2 B4 lock 2 15 6 19:30 14 5 19:30 8 3 20:00 7 1 19:…" at bounding box center [373, 255] width 445 height 289
click at [176, 301] on div "12 4 20:00" at bounding box center [174, 306] width 41 height 41
click at [469, 162] on div "B1 lock 2 B2 lock 2 B3 lock 2 B4 lock 2 15 6 19:30 14 5 19:30 8 3 20:00 7 1 19:…" at bounding box center [373, 255] width 445 height 289
click at [317, 201] on div "3" at bounding box center [319, 205] width 7 height 10
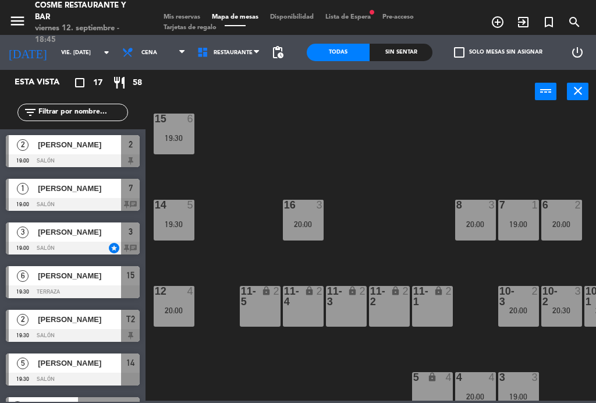
click at [498, 128] on div "B1 lock 2 B2 lock 2 B3 lock 2 B4 lock 2 15 6 19:30 14 5 19:30 8 3 20:00 7 1 19:…" at bounding box center [373, 255] width 445 height 289
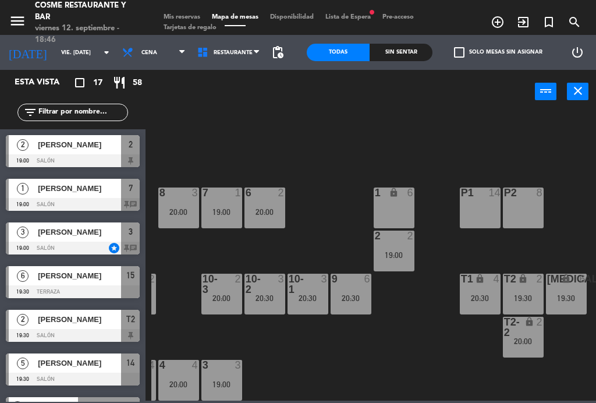
scroll to position [74, 296]
click at [321, 300] on div "20:30" at bounding box center [308, 298] width 41 height 8
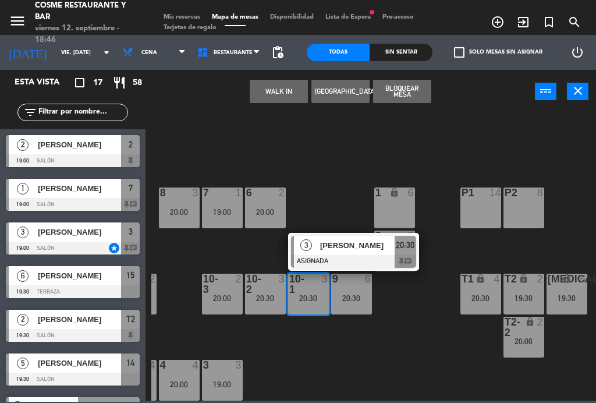
click at [402, 246] on span "20:30" at bounding box center [405, 245] width 19 height 14
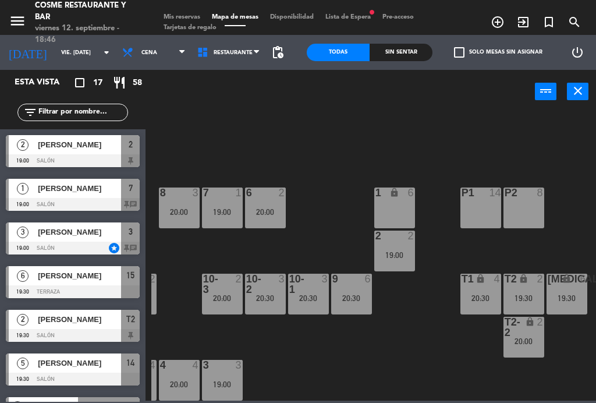
scroll to position [178, 0]
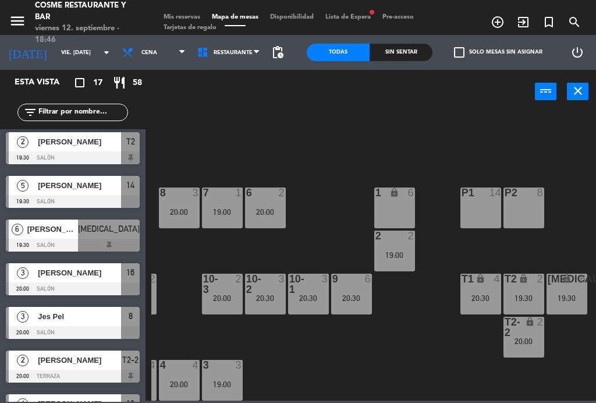
click at [543, 330] on div "2" at bounding box center [542, 327] width 19 height 21
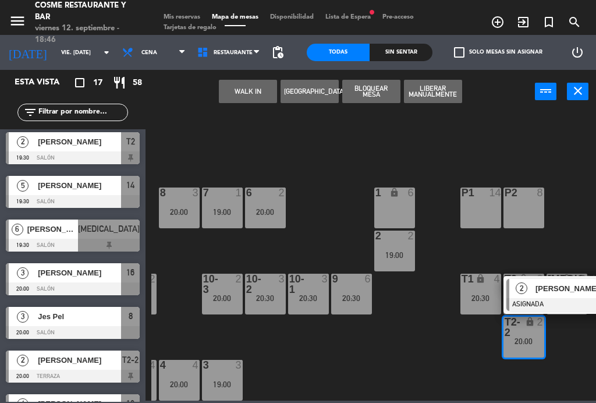
click at [422, 369] on div "B1 lock 2 B2 lock 2 B3 lock 2 B4 lock 2 15 6 19:30 14 5 19:30 8 3 20:00 7 1 19:…" at bounding box center [373, 255] width 445 height 289
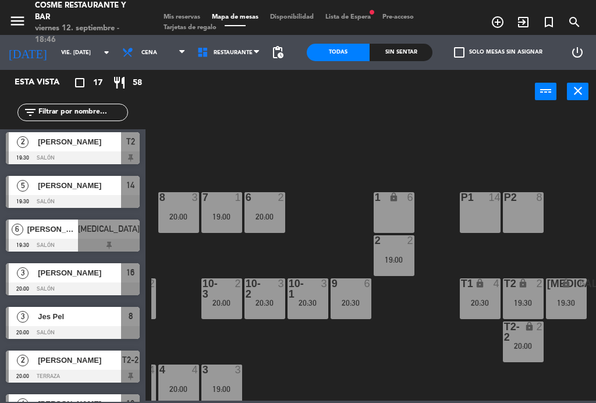
scroll to position [69, 296]
click at [533, 297] on div "T2 lock 2 19:30" at bounding box center [524, 298] width 41 height 41
click at [437, 355] on div "B1 lock 2 B2 lock 2 B3 lock 2 B4 lock 2 15 6 19:30 14 5 19:30 8 3 20:00 7 1 19:…" at bounding box center [373, 255] width 445 height 289
click at [490, 305] on div "20:30" at bounding box center [481, 303] width 41 height 8
click at [385, 350] on div "B1 lock 2 B2 lock 2 B3 lock 2 B4 lock 2 15 6 19:30 14 5 19:30 8 3 20:00 7 1 19:…" at bounding box center [373, 255] width 445 height 289
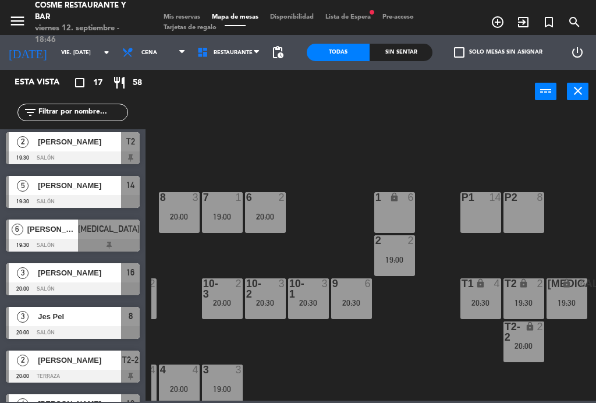
click at [410, 254] on div "2 2 19:00" at bounding box center [394, 255] width 41 height 41
click at [377, 369] on div "B1 lock 2 B2 lock 2 B3 lock 2 B4 lock 2 15 6 19:30 14 5 19:30 8 3 20:00 7 1 19:…" at bounding box center [373, 255] width 445 height 289
click at [360, 313] on div "9 6 20:30" at bounding box center [351, 298] width 41 height 41
click at [313, 363] on div "B1 lock 2 B2 lock 2 B3 lock 2 B4 lock 2 15 6 19:30 14 5 19:30 8 3 20:00 7 1 19:…" at bounding box center [373, 255] width 445 height 289
click at [271, 204] on div "6 2 20:00" at bounding box center [265, 212] width 41 height 41
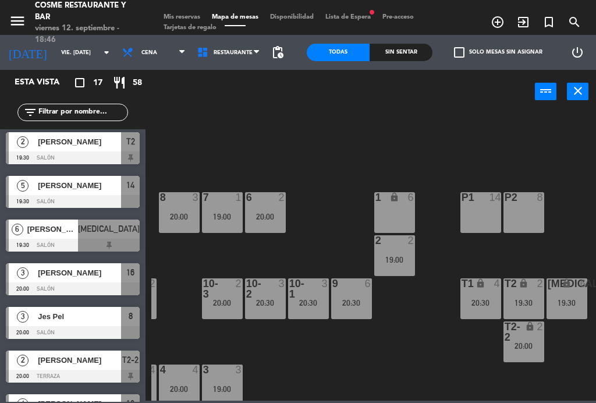
click at [399, 141] on div "B1 lock 2 B2 lock 2 B3 lock 2 B4 lock 2 15 6 19:30 14 5 19:30 8 3 20:00 7 1 19:…" at bounding box center [373, 255] width 445 height 289
click at [227, 317] on div "10-3 2 20:00" at bounding box center [222, 298] width 41 height 41
click at [346, 382] on div "B1 lock 2 B2 lock 2 B3 lock 2 B4 lock 2 15 6 19:30 14 5 19:30 8 3 20:00 7 1 19:…" at bounding box center [373, 255] width 445 height 289
click at [224, 393] on div "19:00" at bounding box center [222, 389] width 41 height 8
click at [388, 359] on div "B1 lock 2 B2 lock 2 B3 lock 2 B4 lock 2 15 6 19:30 14 5 19:30 8 3 20:00 7 1 19:…" at bounding box center [373, 255] width 445 height 289
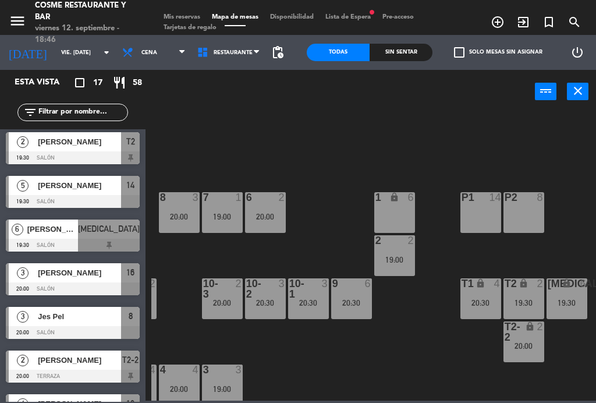
click at [186, 387] on div "20:00" at bounding box center [179, 389] width 41 height 8
click at [409, 367] on div "B1 lock 2 B2 lock 2 B3 lock 2 B4 lock 2 15 6 19:30 14 5 19:30 8 3 20:00 7 1 19:…" at bounding box center [373, 255] width 445 height 289
click at [524, 299] on div "19:30" at bounding box center [524, 303] width 41 height 8
click at [429, 374] on div "B1 lock 2 B2 lock 2 B3 lock 2 B4 lock 2 15 6 19:30 14 5 19:30 8 3 20:00 7 1 19:…" at bounding box center [373, 255] width 445 height 289
click at [406, 254] on div "2 2 19:00" at bounding box center [394, 255] width 41 height 41
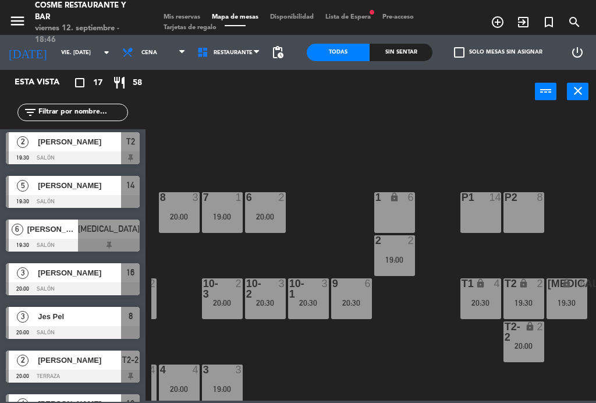
click at [401, 369] on div "B1 lock 2 B2 lock 2 B3 lock 2 B4 lock 2 15 6 19:30 14 5 19:30 8 3 20:00 7 1 19:…" at bounding box center [373, 255] width 445 height 289
click at [533, 338] on div "lock" at bounding box center [523, 331] width 19 height 21
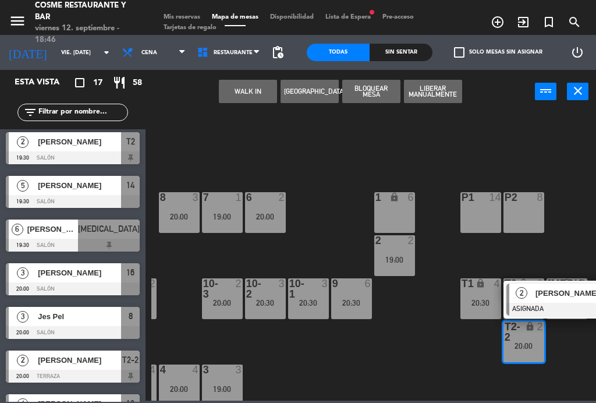
click at [436, 370] on div "B1 lock 2 B2 lock 2 B3 lock 2 B4 lock 2 15 6 19:30 14 5 19:30 8 3 20:00 7 1 19:…" at bounding box center [373, 255] width 445 height 289
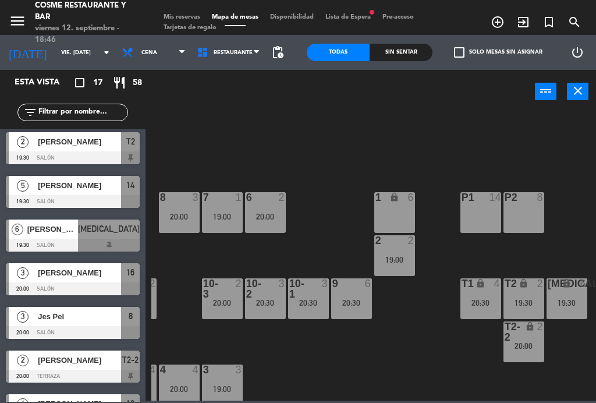
click at [484, 281] on icon "lock" at bounding box center [481, 283] width 10 height 10
click at [401, 357] on div "B1 lock 2 B2 lock 2 B3 lock 2 B4 lock 2 15 6 19:30 14 5 19:30 8 3 20:00 7 1 19:…" at bounding box center [373, 255] width 445 height 289
click at [576, 299] on div "19:30" at bounding box center [567, 303] width 41 height 8
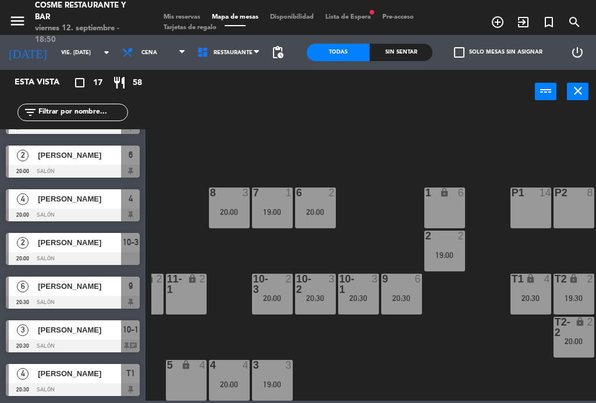
scroll to position [74, 246]
click at [362, 291] on div at bounding box center [358, 284] width 19 height 21
click at [486, 371] on div "B1 lock 2 B2 lock 2 B3 lock 2 B4 lock 2 15 6 19:30 14 5 19:30 8 3 20:00 7 1 19:…" at bounding box center [373, 255] width 445 height 289
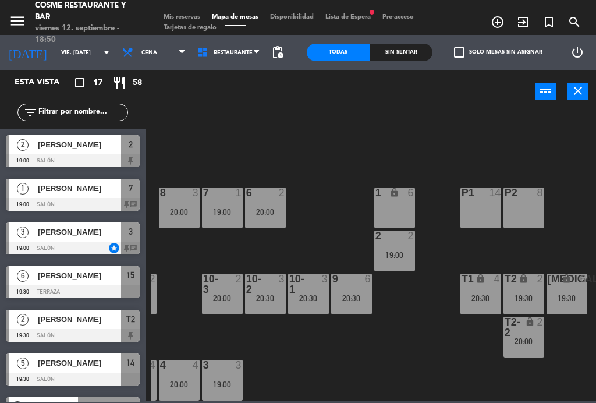
scroll to position [0, 0]
click at [391, 254] on div "19:00" at bounding box center [394, 255] width 41 height 8
click at [417, 348] on div "B1 lock 2 B2 lock 2 B3 lock 2 B4 lock 2 15 6 19:30 14 5 19:30 8 3 20:00 7 1 19:…" at bounding box center [373, 255] width 445 height 289
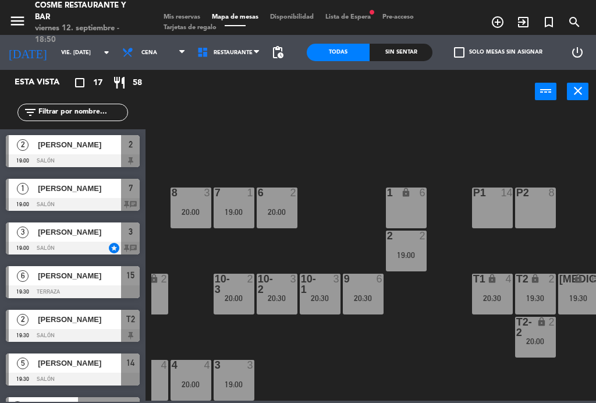
scroll to position [74, 285]
click at [235, 294] on div "20:00" at bounding box center [234, 298] width 41 height 8
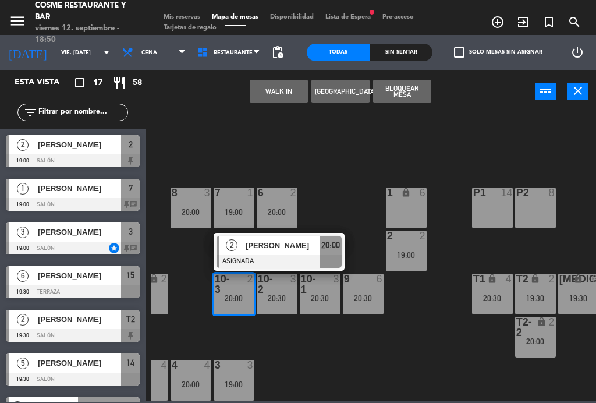
click at [286, 245] on span "[PERSON_NAME]" at bounding box center [283, 245] width 75 height 12
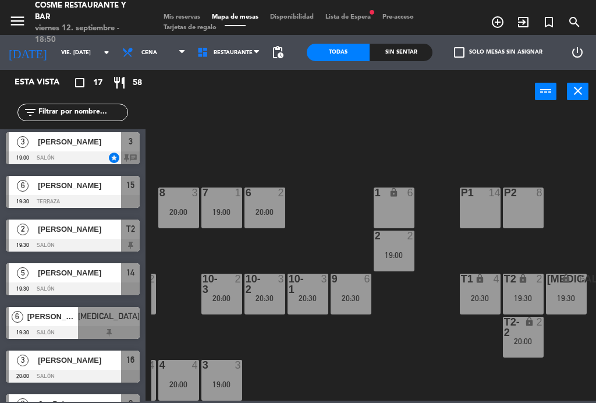
scroll to position [74, 296]
click at [524, 335] on div "lock" at bounding box center [523, 327] width 19 height 21
click at [403, 355] on div "B1 lock 2 B2 lock 2 B3 lock 2 B4 lock 2 15 6 19:30 14 5 19:30 8 3 20:00 7 1 19:…" at bounding box center [373, 255] width 445 height 289
click at [272, 302] on div "20:30" at bounding box center [265, 298] width 41 height 8
click at [392, 362] on div "B1 lock 2 B2 lock 2 B3 lock 2 B4 lock 2 15 6 19:30 14 5 19:30 8 3 20:00 7 1 19:…" at bounding box center [373, 255] width 445 height 289
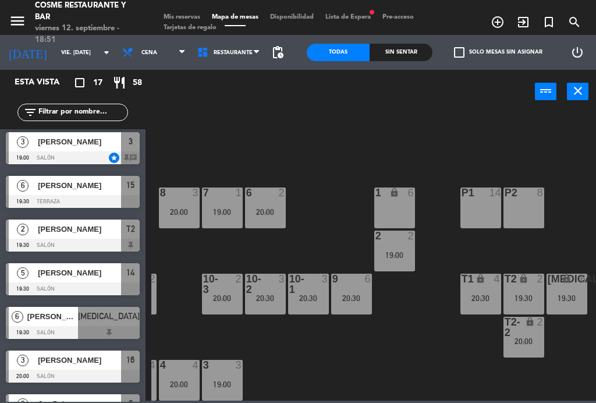
click at [531, 342] on div "20:00" at bounding box center [524, 341] width 41 height 8
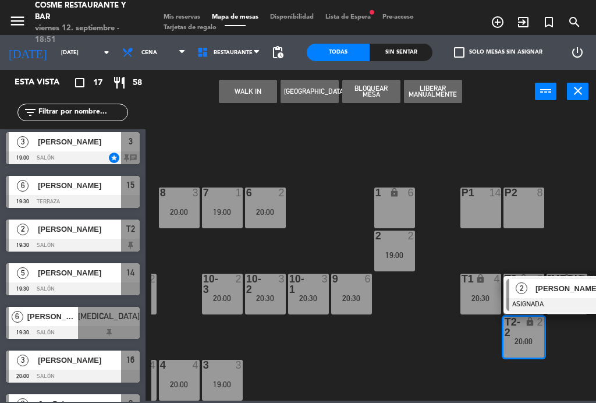
click at [312, 294] on div "20:30" at bounding box center [308, 298] width 41 height 8
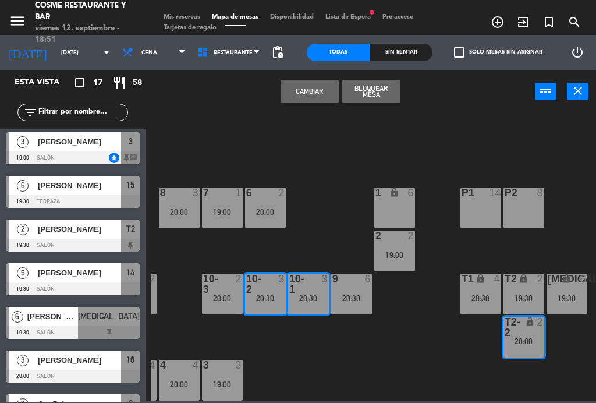
click at [311, 94] on button "Cambiar" at bounding box center [310, 91] width 58 height 23
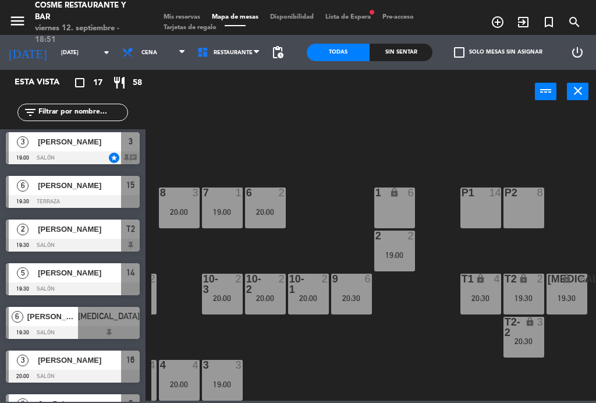
click at [315, 294] on div "20:00" at bounding box center [308, 298] width 41 height 8
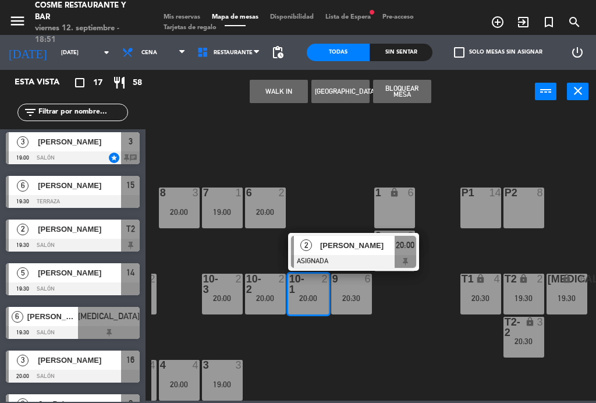
click at [357, 250] on span "[PERSON_NAME]" at bounding box center [357, 245] width 75 height 12
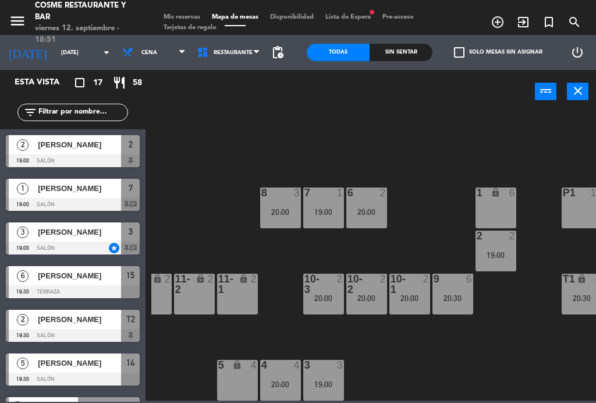
scroll to position [74, 195]
click at [415, 296] on div "20:00" at bounding box center [410, 298] width 41 height 8
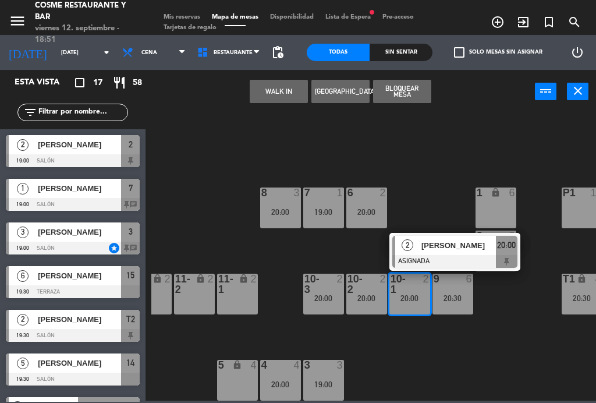
click at [246, 379] on div "5 lock 4" at bounding box center [237, 380] width 41 height 41
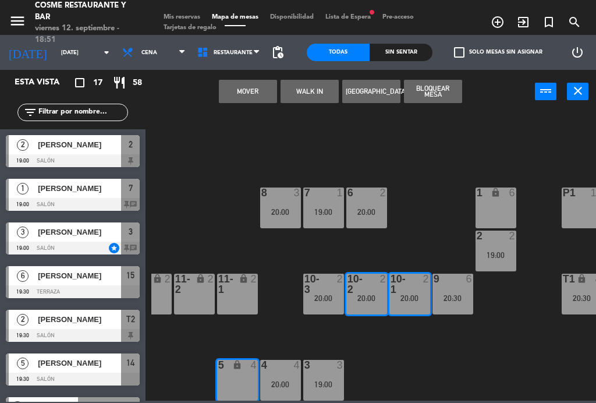
click at [261, 86] on button "Mover" at bounding box center [248, 91] width 58 height 23
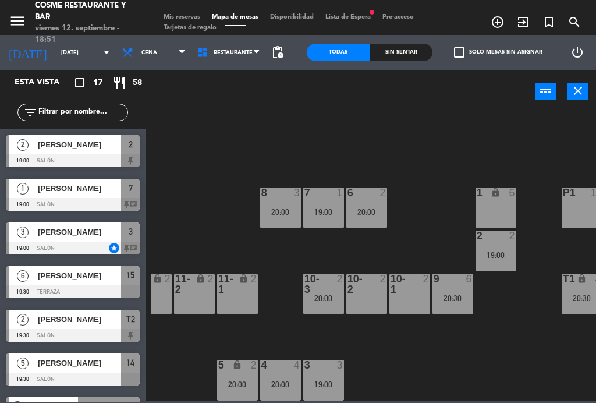
click at [240, 371] on div "5 lock 2 20:00" at bounding box center [237, 380] width 41 height 41
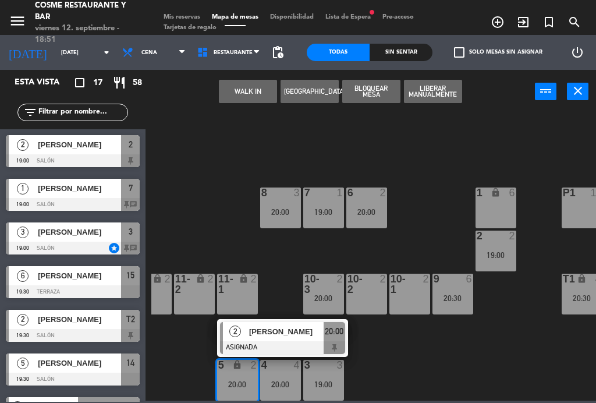
click at [402, 298] on div "10-1 2" at bounding box center [410, 294] width 41 height 41
click at [255, 97] on button "Mover" at bounding box center [248, 91] width 58 height 23
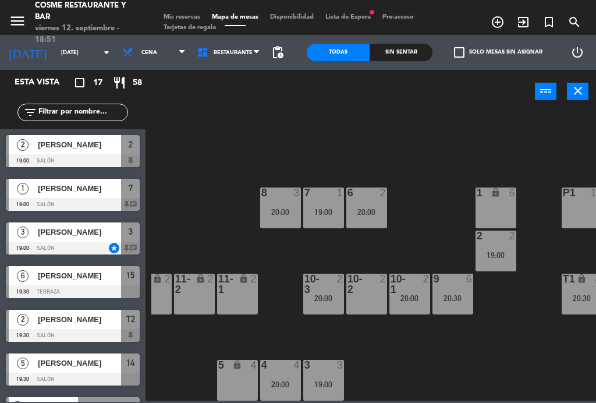
click at [321, 281] on div at bounding box center [323, 284] width 19 height 21
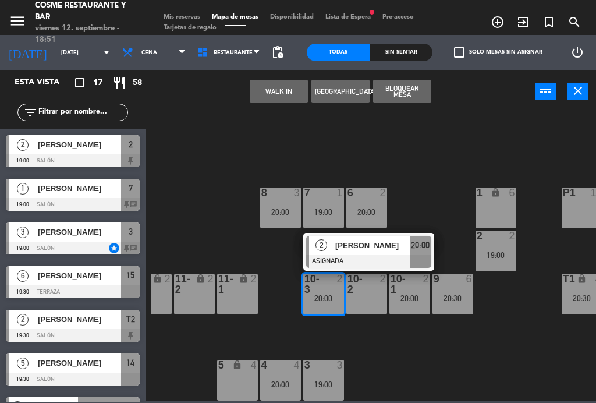
click at [376, 249] on span "[PERSON_NAME]" at bounding box center [372, 245] width 75 height 12
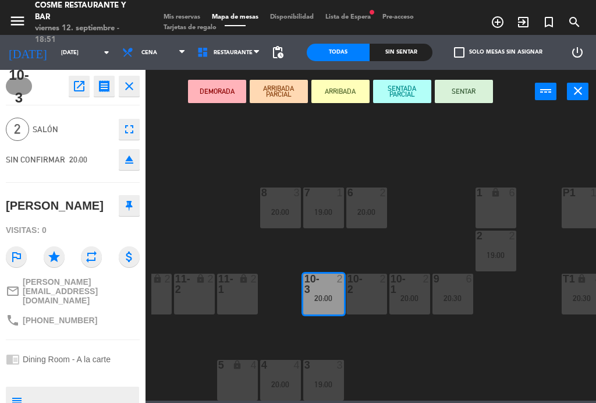
click at [473, 84] on button "SENTAR" at bounding box center [464, 91] width 58 height 23
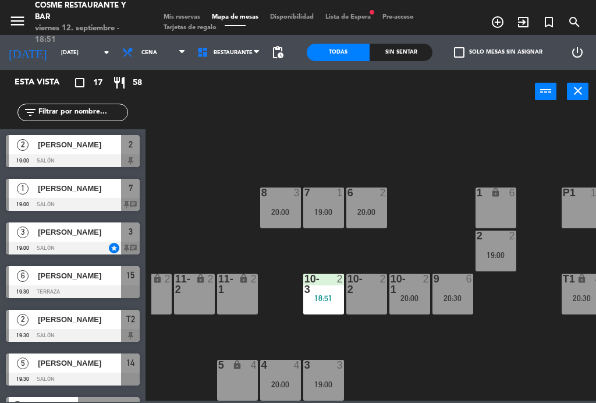
scroll to position [90, 0]
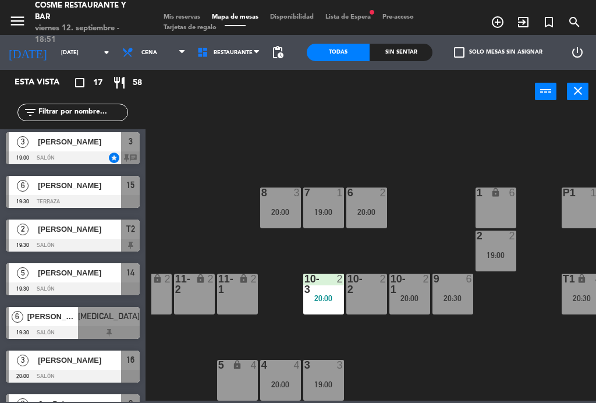
click at [418, 302] on div "20:00" at bounding box center [410, 298] width 41 height 8
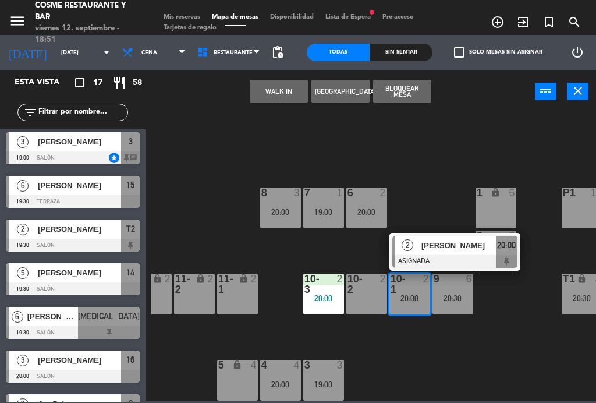
click at [324, 299] on div "20:00" at bounding box center [323, 298] width 41 height 8
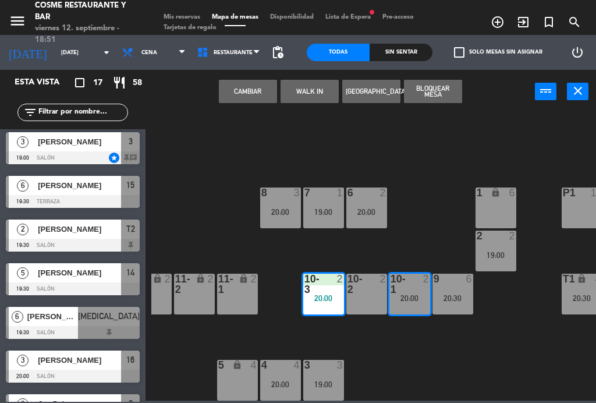
click at [256, 91] on button "Cambiar" at bounding box center [248, 91] width 58 height 23
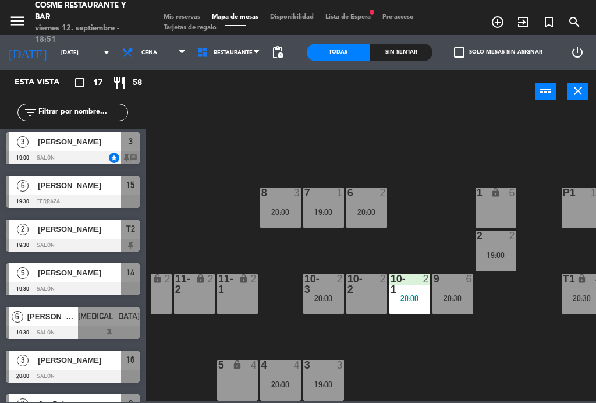
click at [413, 306] on div "10-1 2 20:00" at bounding box center [410, 294] width 41 height 41
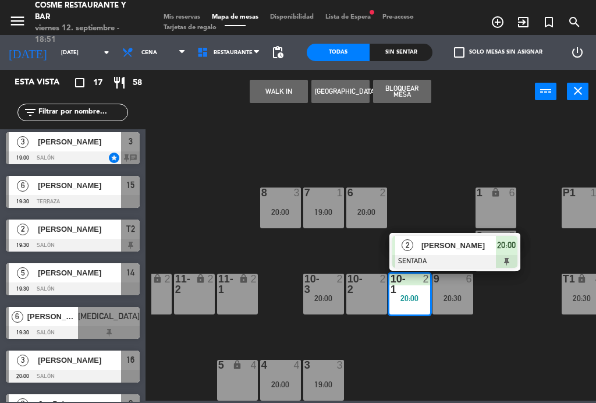
click at [445, 252] on div "[PERSON_NAME]" at bounding box center [458, 245] width 76 height 19
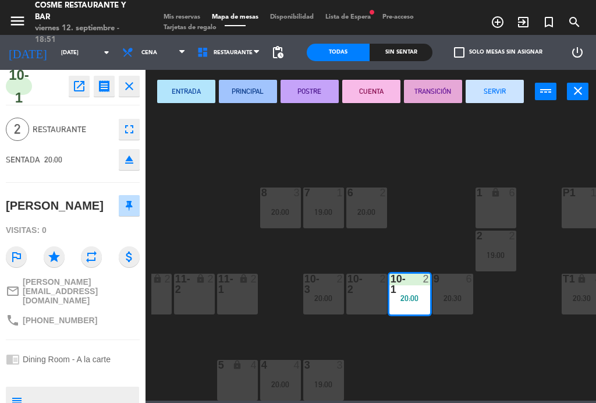
click at [377, 302] on div "10-2 2" at bounding box center [366, 294] width 41 height 41
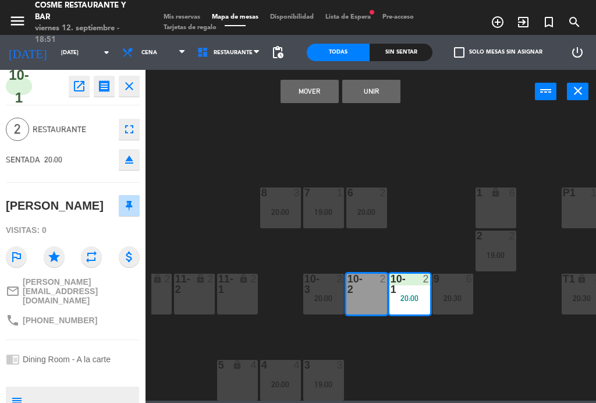
click at [386, 90] on button "Unir" at bounding box center [371, 91] width 58 height 23
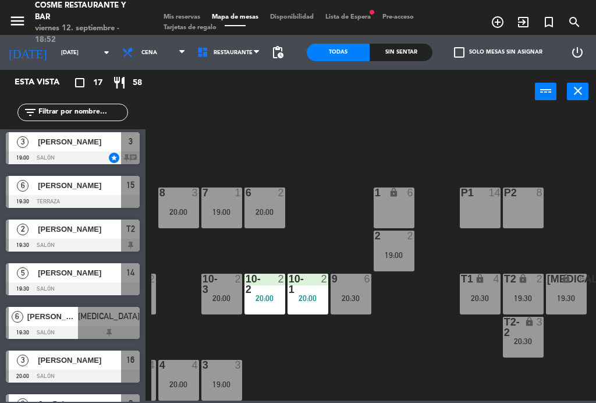
scroll to position [74, 296]
click at [521, 341] on div "20:30" at bounding box center [524, 341] width 41 height 8
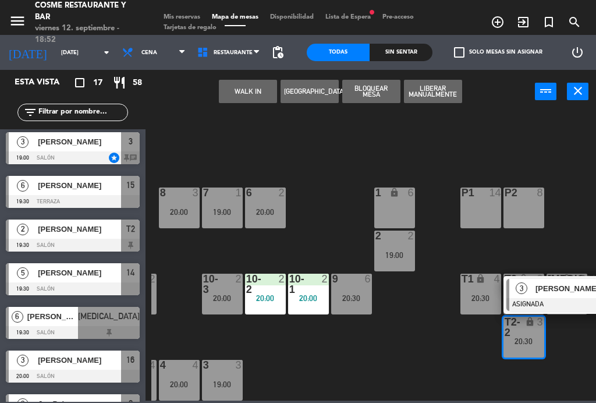
click at [536, 298] on div at bounding box center [569, 304] width 125 height 13
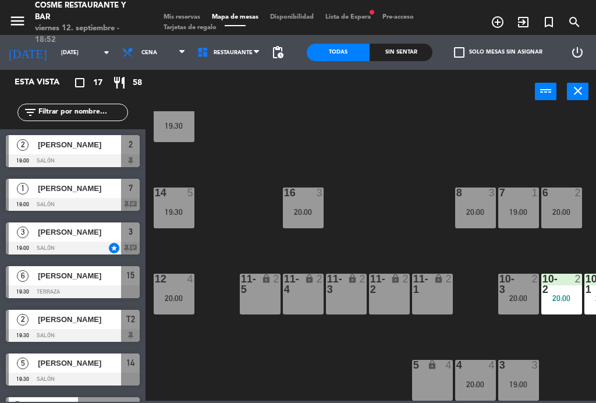
scroll to position [74, 0]
click at [264, 290] on div "lock" at bounding box center [259, 284] width 19 height 21
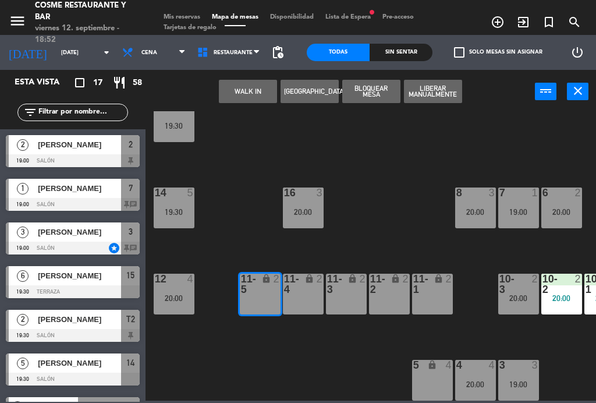
click at [245, 98] on button "WALK IN" at bounding box center [248, 91] width 58 height 23
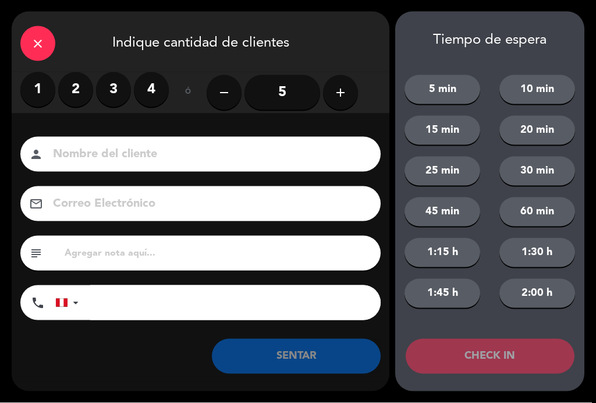
click at [81, 87] on label "2" at bounding box center [75, 89] width 35 height 35
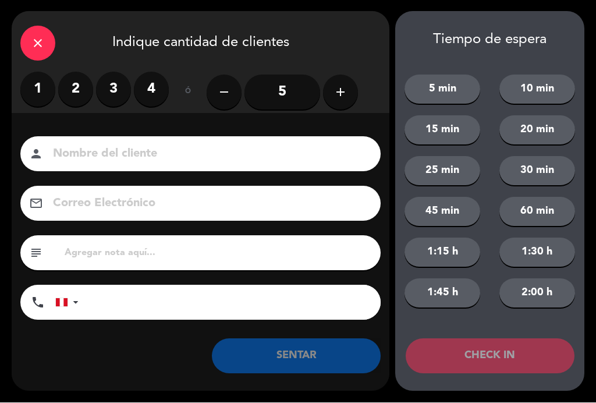
click at [140, 153] on input at bounding box center [209, 154] width 314 height 20
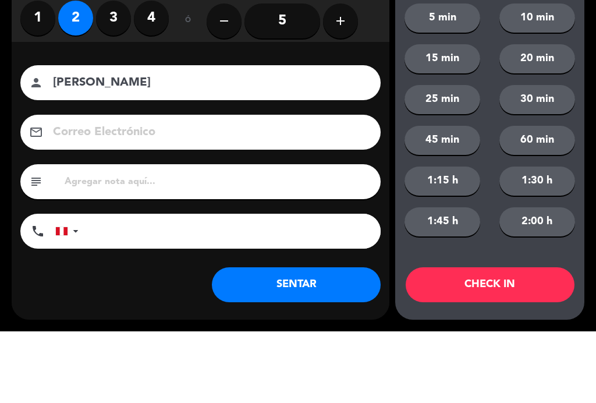
type input "[PERSON_NAME]"
click at [24, 137] on div "Nombre del cliente person [PERSON_NAME]" at bounding box center [200, 154] width 360 height 35
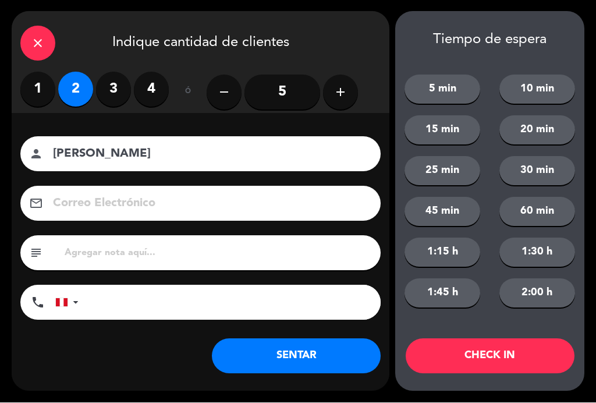
click at [285, 355] on button "SENTAR" at bounding box center [296, 356] width 169 height 35
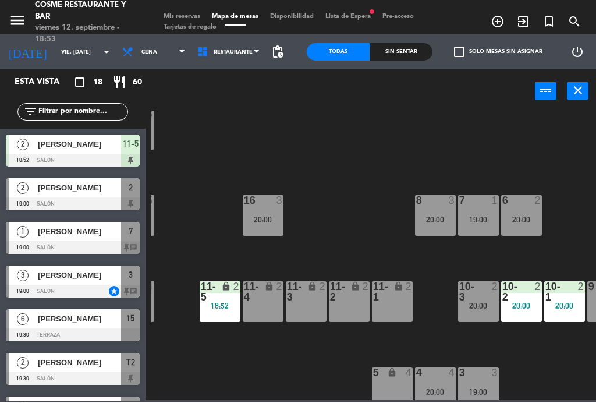
scroll to position [66, 34]
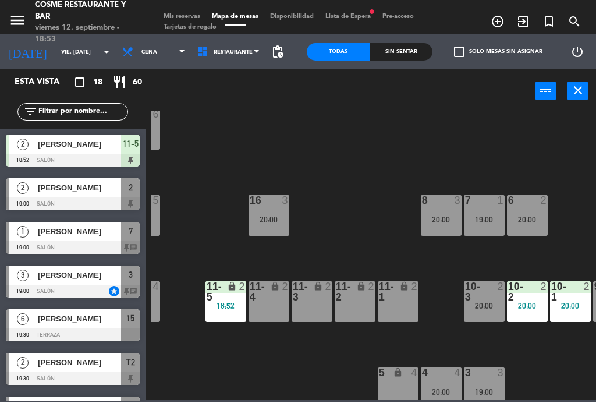
click at [366, 302] on div "11-2 lock 2" at bounding box center [355, 302] width 41 height 41
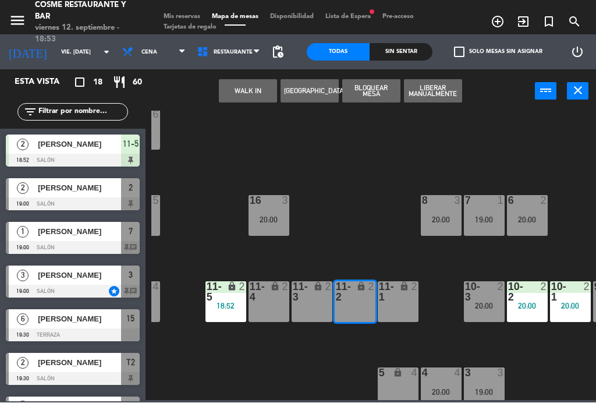
click at [239, 94] on button "WALK IN" at bounding box center [248, 91] width 58 height 23
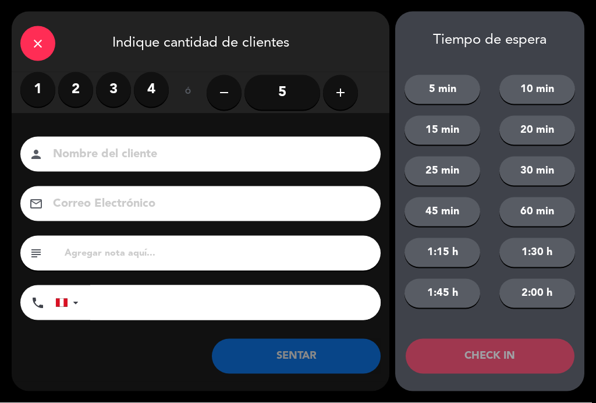
click at [79, 82] on label "2" at bounding box center [75, 89] width 35 height 35
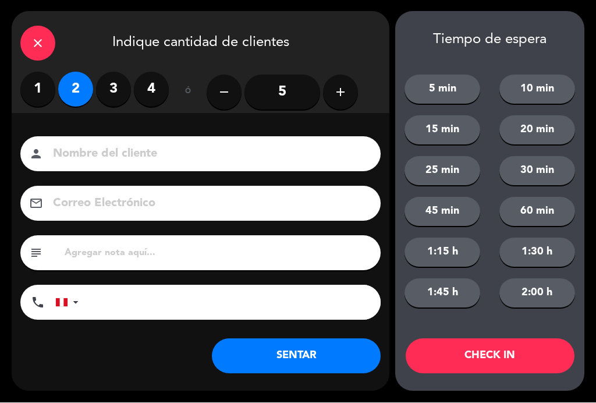
click at [288, 366] on button "SENTAR" at bounding box center [296, 356] width 169 height 35
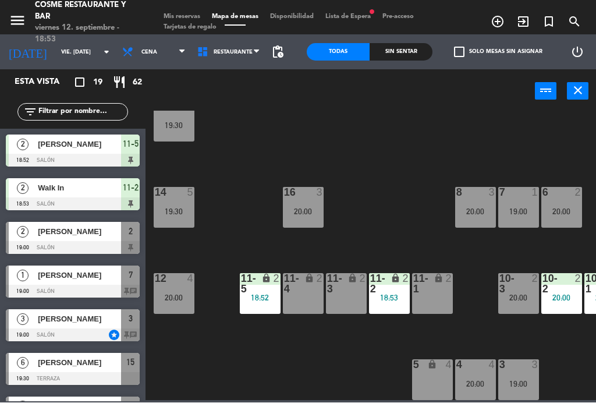
scroll to position [74, 0]
click at [551, 161] on div "B1 lock 2 B2 lock 2 B3 lock 2 B4 lock 2 15 6 19:30 14 5 19:30 8 3 20:00 7 1 19:…" at bounding box center [373, 255] width 445 height 289
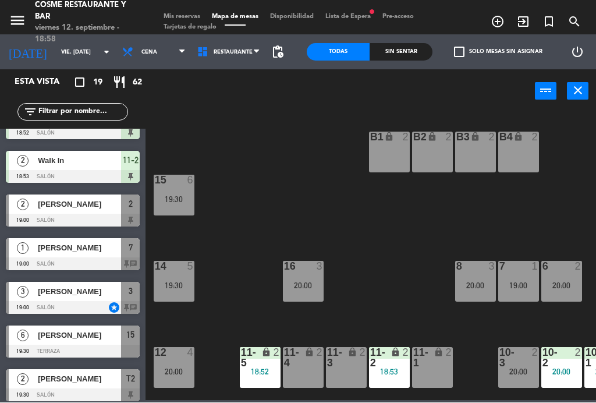
scroll to position [29, 0]
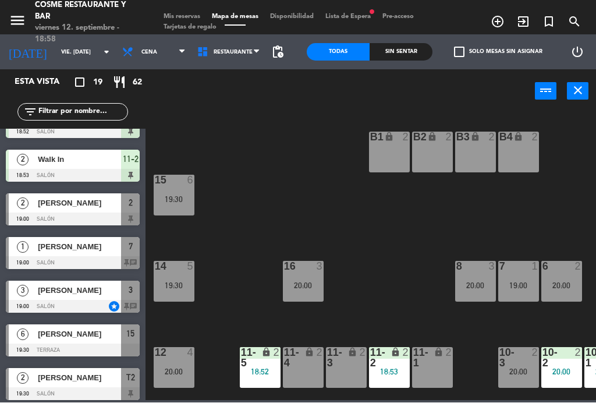
click at [178, 364] on div "12 4 20:00" at bounding box center [174, 368] width 41 height 41
click at [244, 299] on div "B1 lock 2 B2 lock 2 B3 lock 2 B4 lock 2 15 6 19:30 14 5 19:30 8 3 20:00 7 1 19:…" at bounding box center [373, 255] width 445 height 289
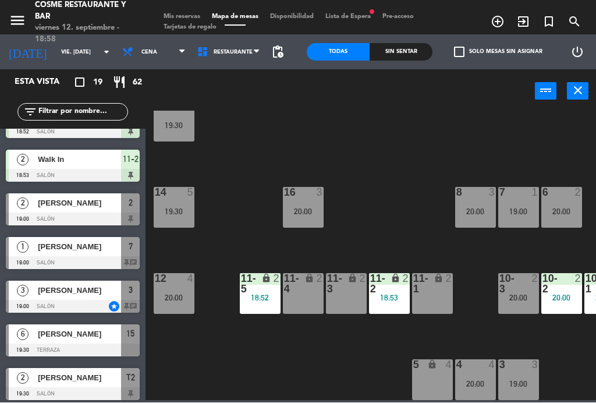
scroll to position [74, 0]
click at [175, 296] on div "20:00" at bounding box center [174, 298] width 41 height 8
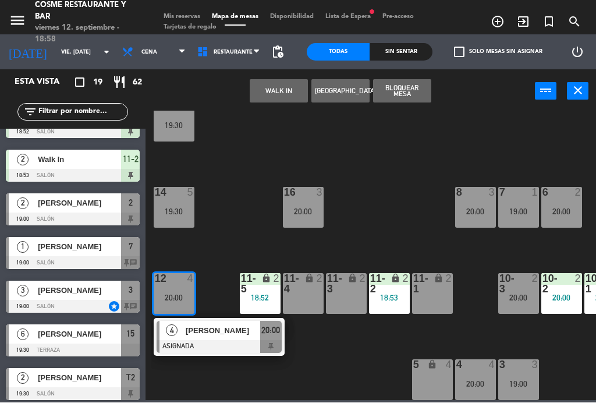
click at [220, 343] on div at bounding box center [219, 347] width 125 height 13
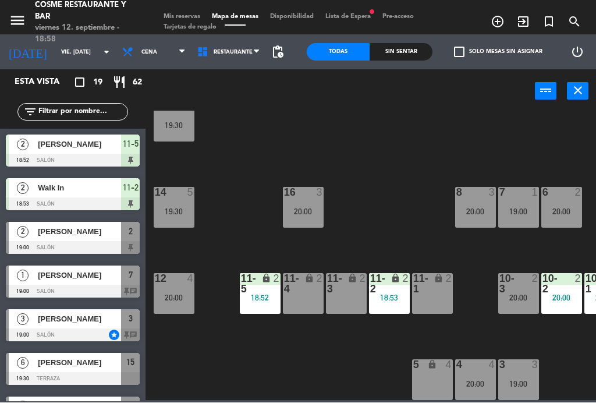
click at [526, 369] on div at bounding box center [518, 365] width 19 height 10
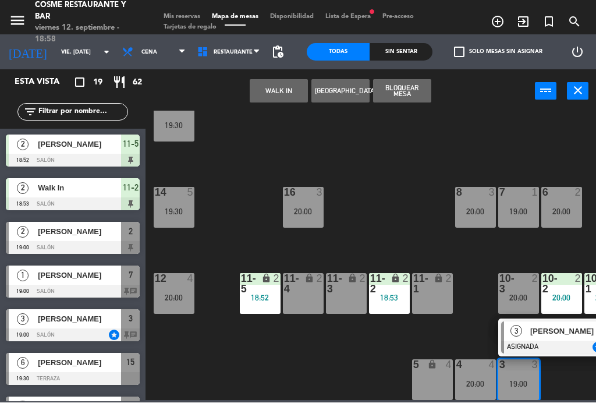
click at [470, 370] on div "4 4" at bounding box center [475, 366] width 41 height 12
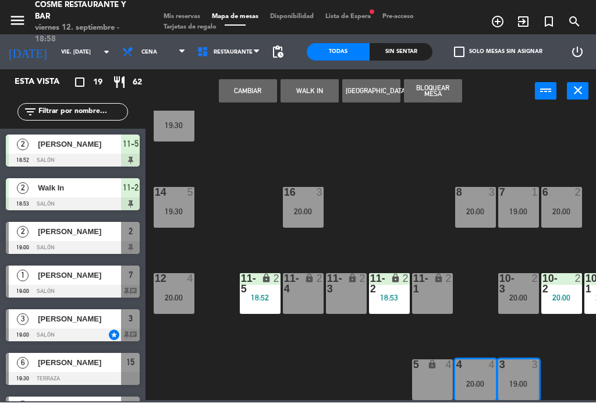
click at [254, 93] on button "Cambiar" at bounding box center [248, 91] width 58 height 23
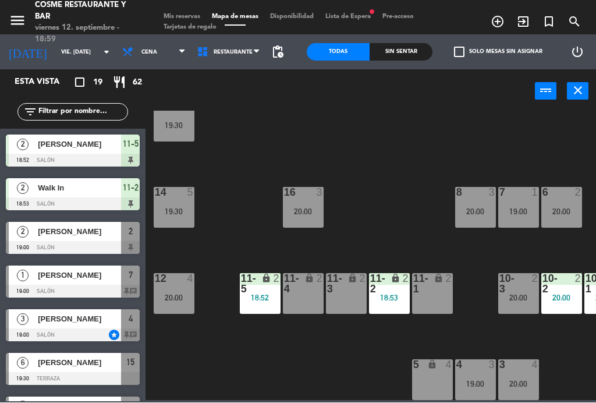
scroll to position [0, 0]
click at [59, 322] on span "[PERSON_NAME]" at bounding box center [79, 319] width 83 height 12
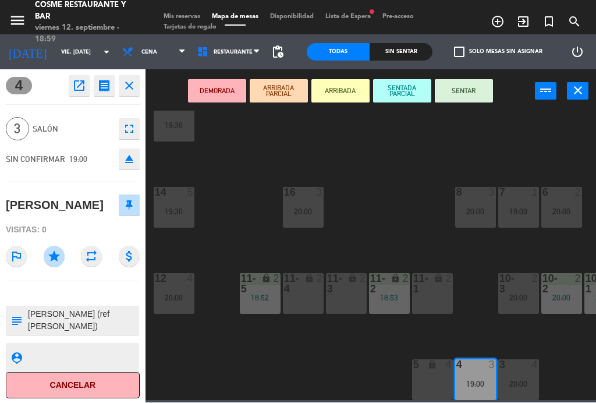
click at [472, 98] on button "SENTAR" at bounding box center [464, 91] width 58 height 23
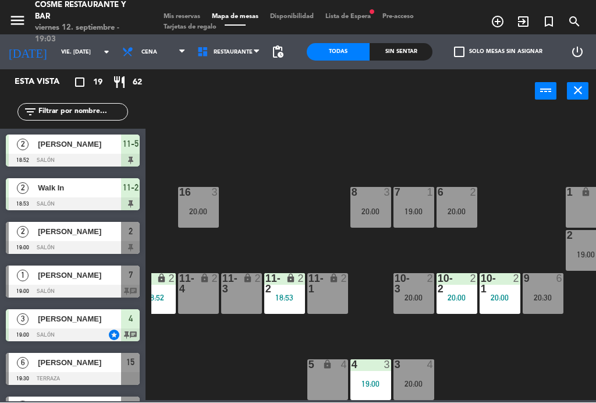
scroll to position [74, 111]
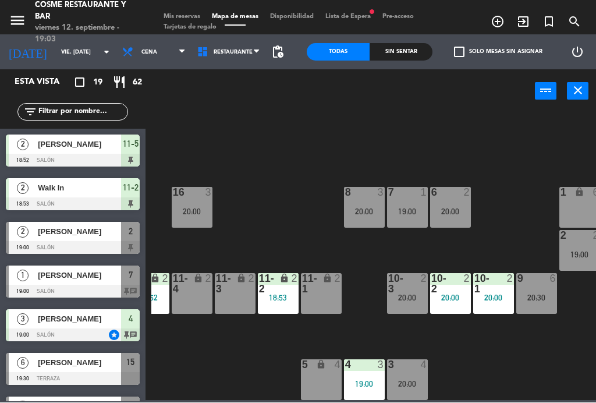
click at [366, 380] on div "19:00" at bounding box center [364, 384] width 41 height 8
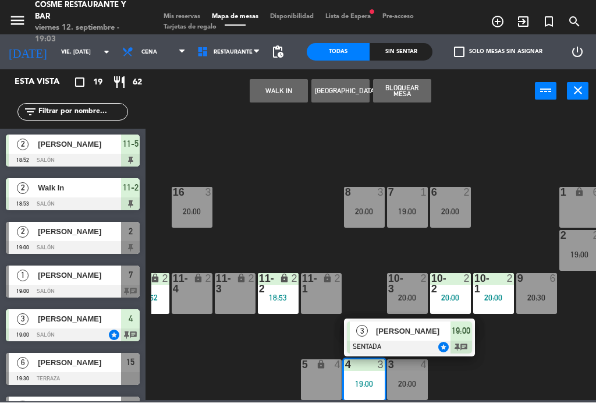
click at [366, 205] on div "8 3 20:00" at bounding box center [364, 207] width 41 height 41
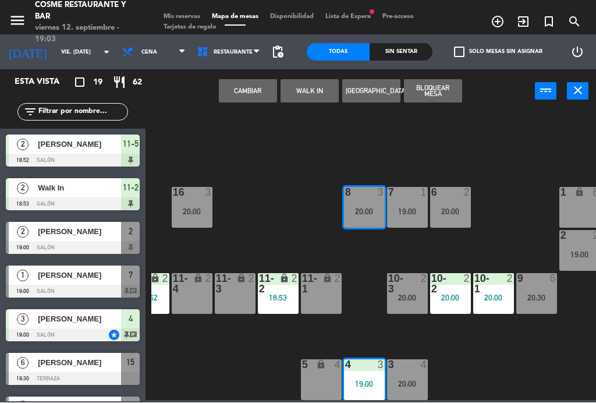
click at [246, 95] on button "Cambiar" at bounding box center [248, 91] width 58 height 23
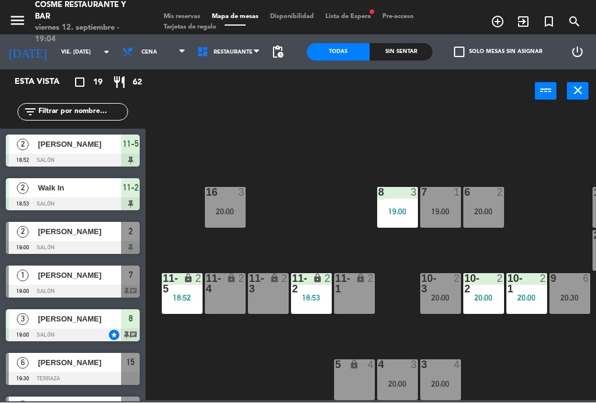
scroll to position [74, 80]
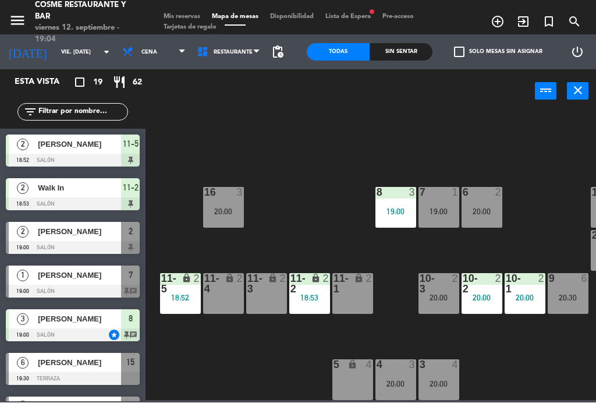
click at [268, 291] on div "lock" at bounding box center [266, 284] width 19 height 21
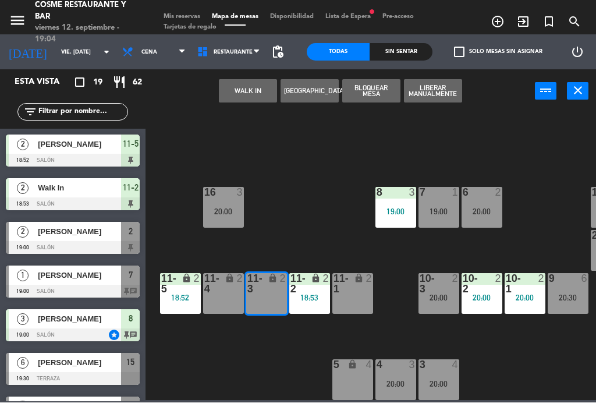
click at [247, 86] on button "WALK IN" at bounding box center [248, 91] width 58 height 23
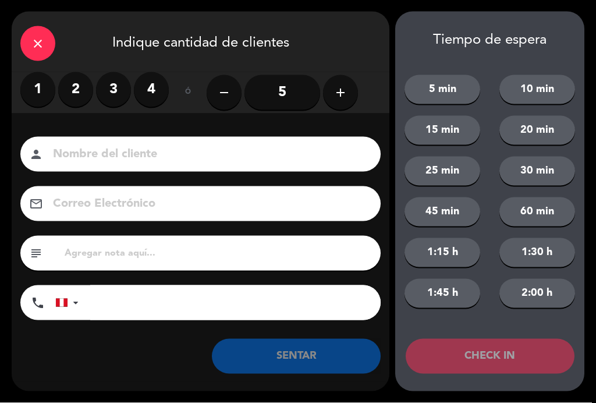
click at [34, 90] on label "1" at bounding box center [37, 89] width 35 height 35
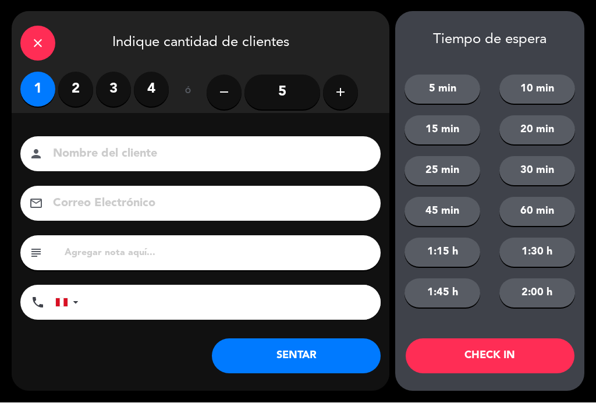
click at [127, 156] on input at bounding box center [209, 154] width 314 height 20
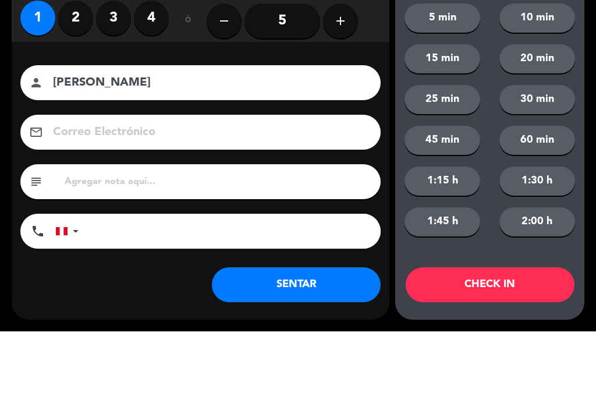
type input "[PERSON_NAME]"
click at [5, 83] on div "close Indique cantidad de clientes 1 2 3 4 ó remove 5 add Nombre del cliente pe…" at bounding box center [298, 201] width 596 height 403
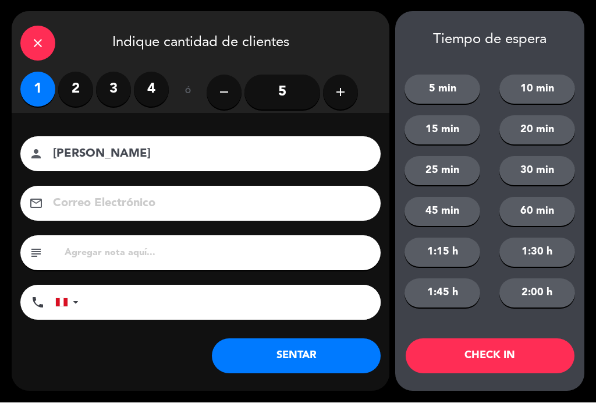
click at [320, 356] on button "SENTAR" at bounding box center [296, 356] width 169 height 35
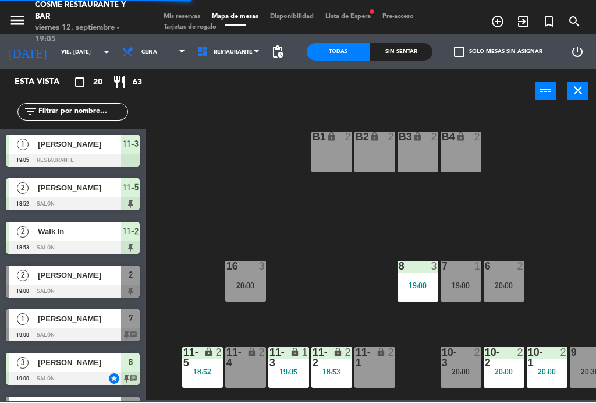
scroll to position [0, 58]
click at [300, 361] on div "1" at bounding box center [307, 358] width 19 height 21
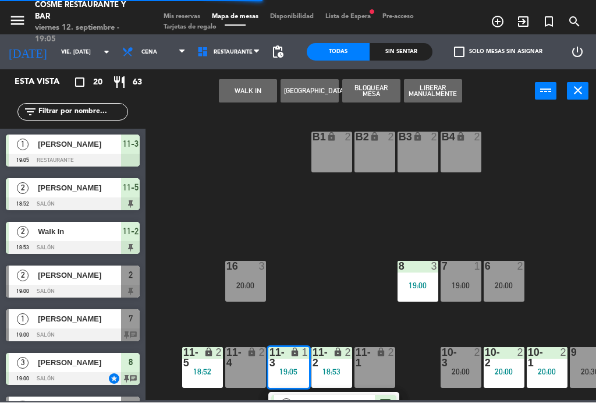
click at [470, 153] on div "B4 lock 2" at bounding box center [461, 152] width 41 height 41
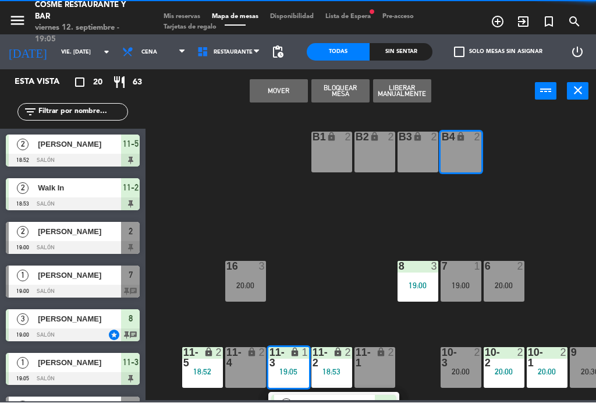
click at [284, 101] on button "Mover" at bounding box center [279, 91] width 58 height 23
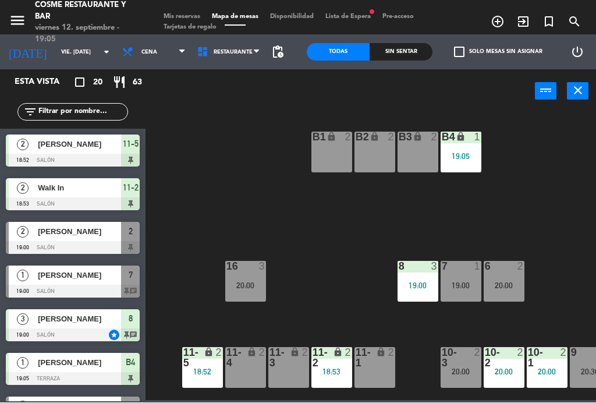
click at [462, 147] on div "B4 lock 1 19:05" at bounding box center [461, 152] width 41 height 41
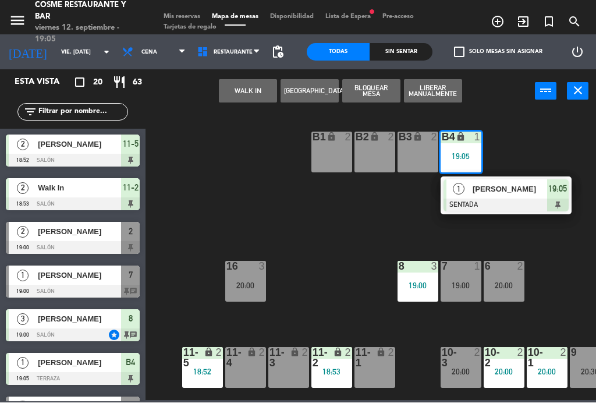
click at [429, 162] on div "B3 lock 2" at bounding box center [418, 152] width 41 height 41
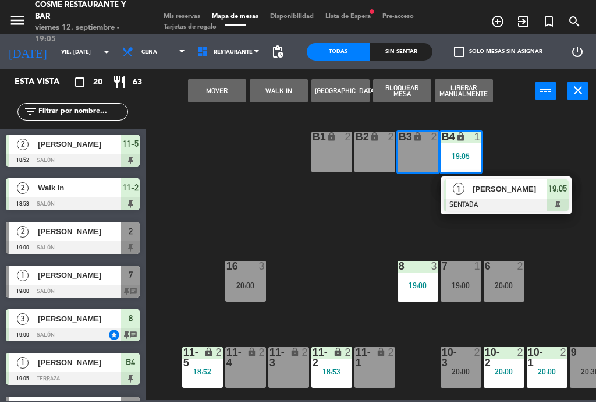
click at [225, 88] on button "Mover" at bounding box center [217, 91] width 58 height 23
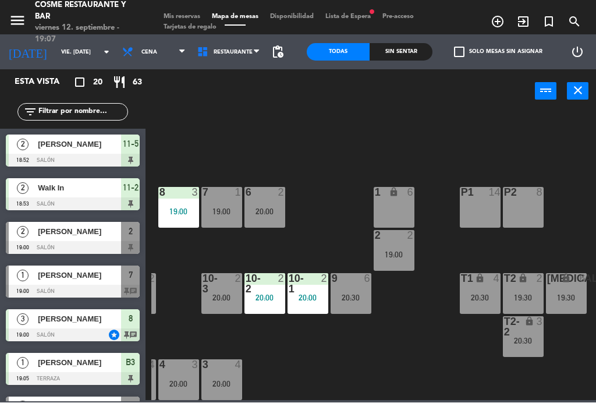
scroll to position [74, 296]
click at [84, 295] on div at bounding box center [73, 291] width 134 height 13
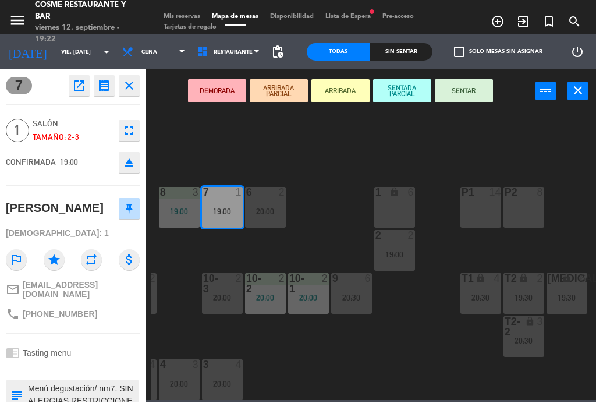
click at [476, 91] on button "SENTAR" at bounding box center [464, 91] width 58 height 23
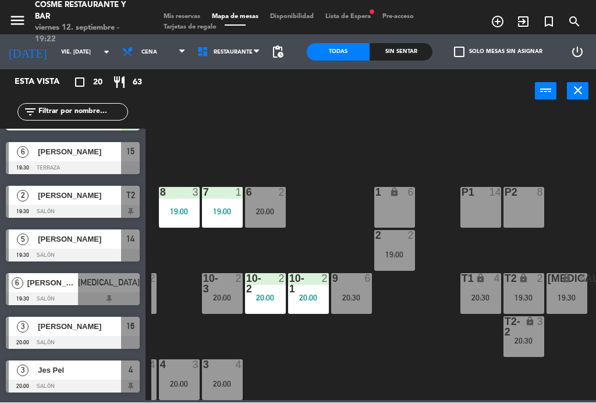
scroll to position [254, 0]
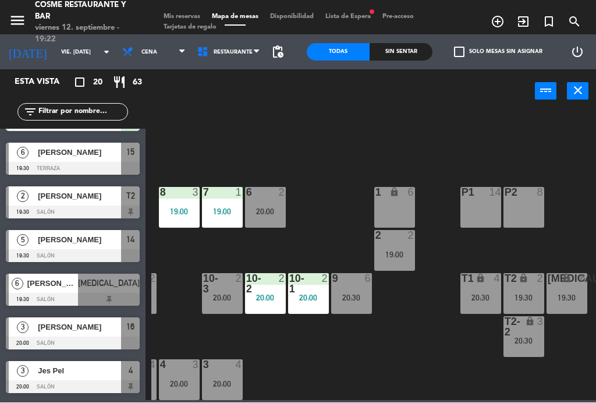
click at [59, 292] on div "[PERSON_NAME]" at bounding box center [52, 283] width 52 height 19
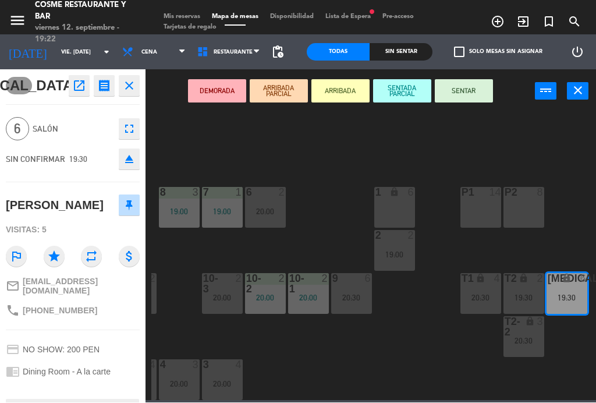
click at [461, 98] on button "SENTAR" at bounding box center [464, 91] width 58 height 23
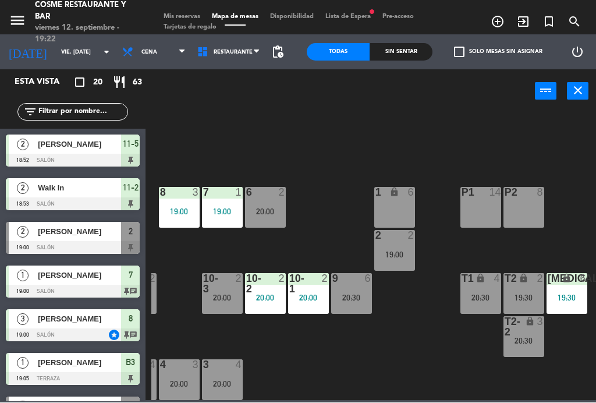
click at [63, 238] on div "[PERSON_NAME]" at bounding box center [79, 231] width 84 height 19
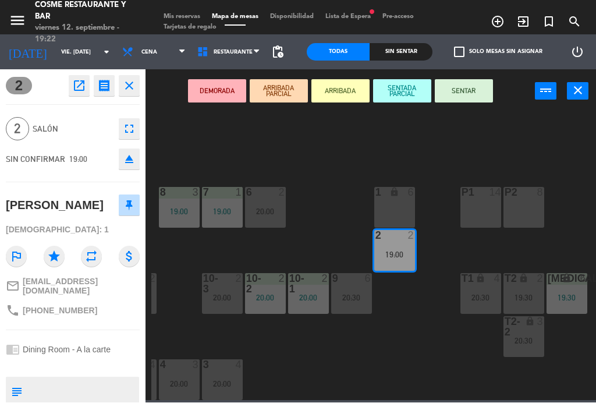
click at [74, 86] on icon "open_in_new" at bounding box center [79, 86] width 14 height 14
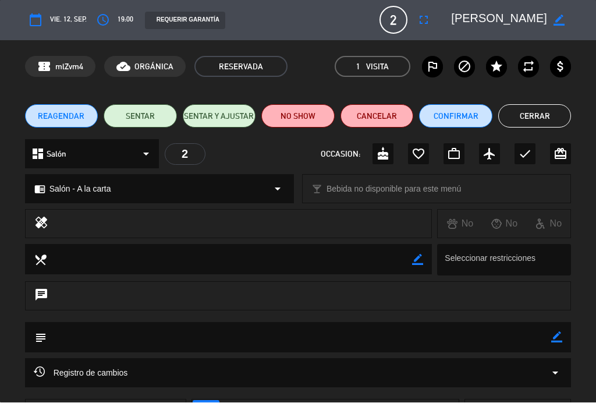
click at [295, 118] on button "NO SHOW" at bounding box center [297, 116] width 73 height 23
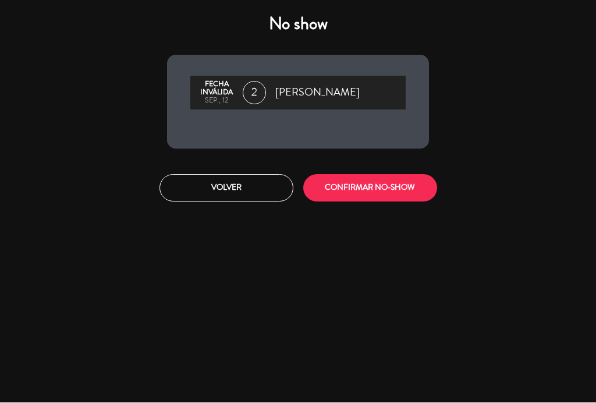
click at [369, 183] on button "CONFIRMAR NO-SHOW" at bounding box center [370, 188] width 134 height 27
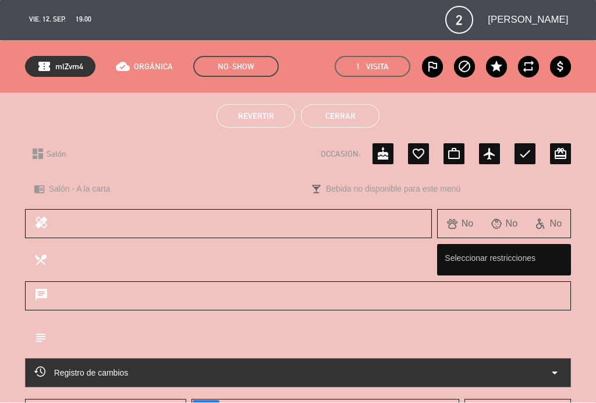
click at [352, 126] on button "Cerrar" at bounding box center [340, 116] width 79 height 23
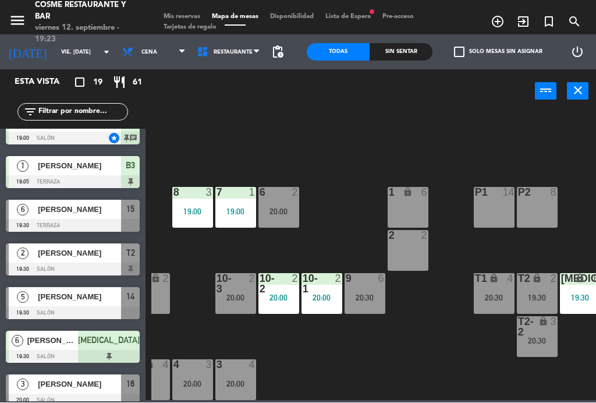
scroll to position [74, 278]
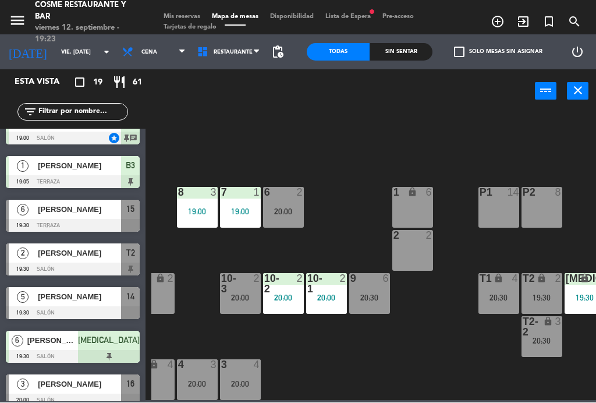
click at [547, 286] on div "T2 lock 2 19:30" at bounding box center [542, 294] width 41 height 41
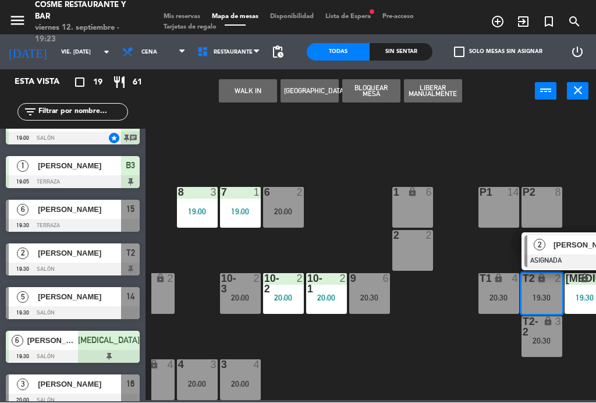
click at [416, 253] on div "2 2" at bounding box center [412, 251] width 41 height 41
click at [243, 95] on button "Mover" at bounding box center [248, 91] width 58 height 23
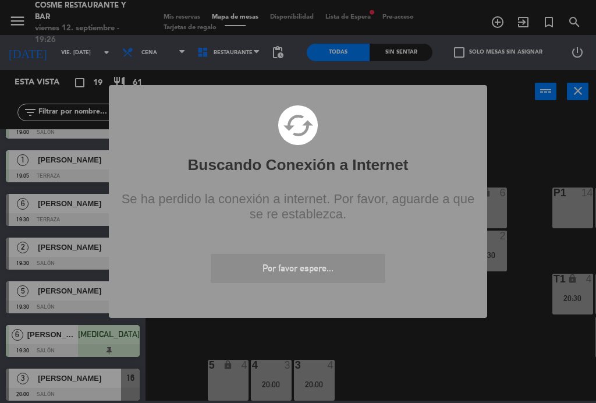
scroll to position [161, 0]
